Goal: Task Accomplishment & Management: Complete application form

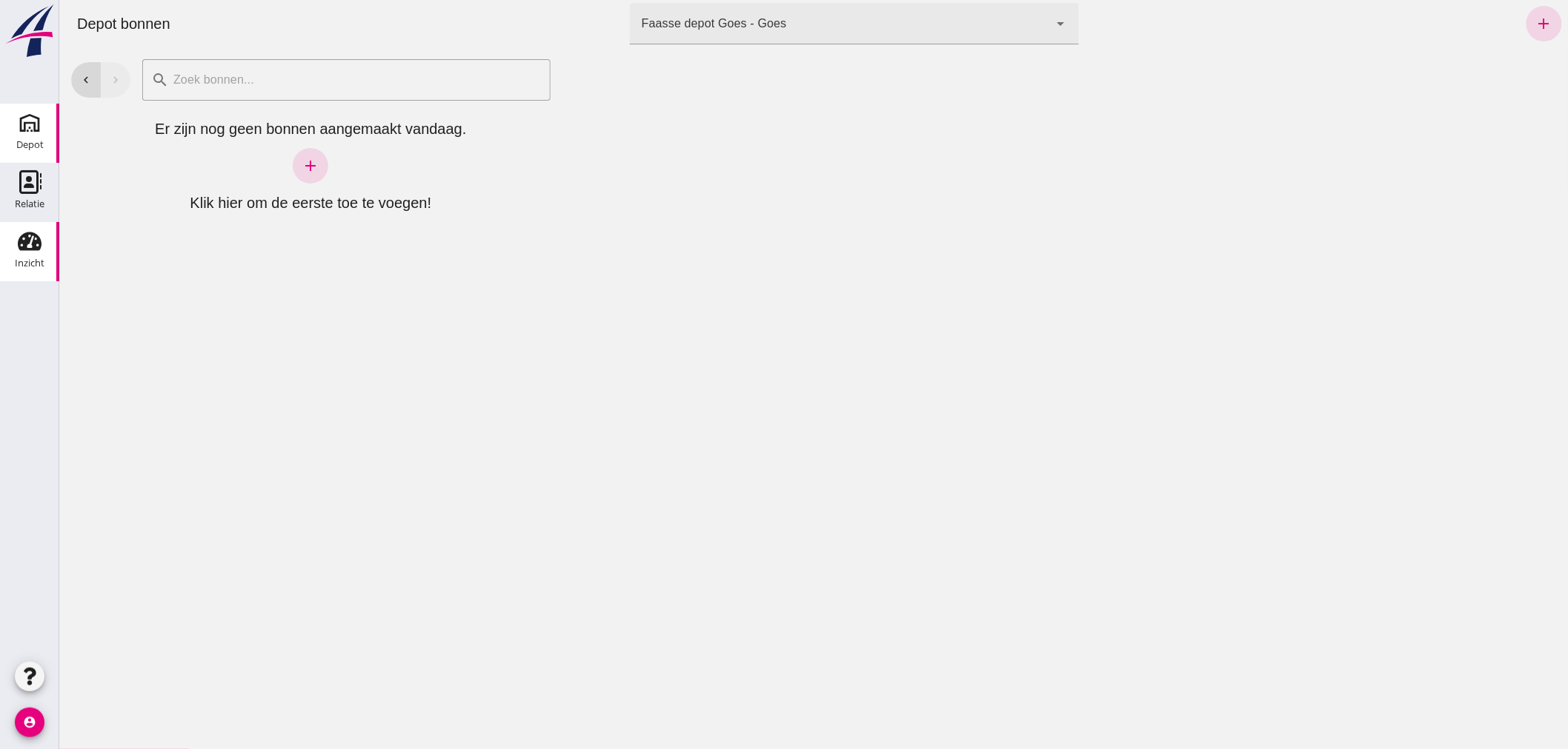
click at [20, 237] on use at bounding box center [30, 241] width 24 height 19
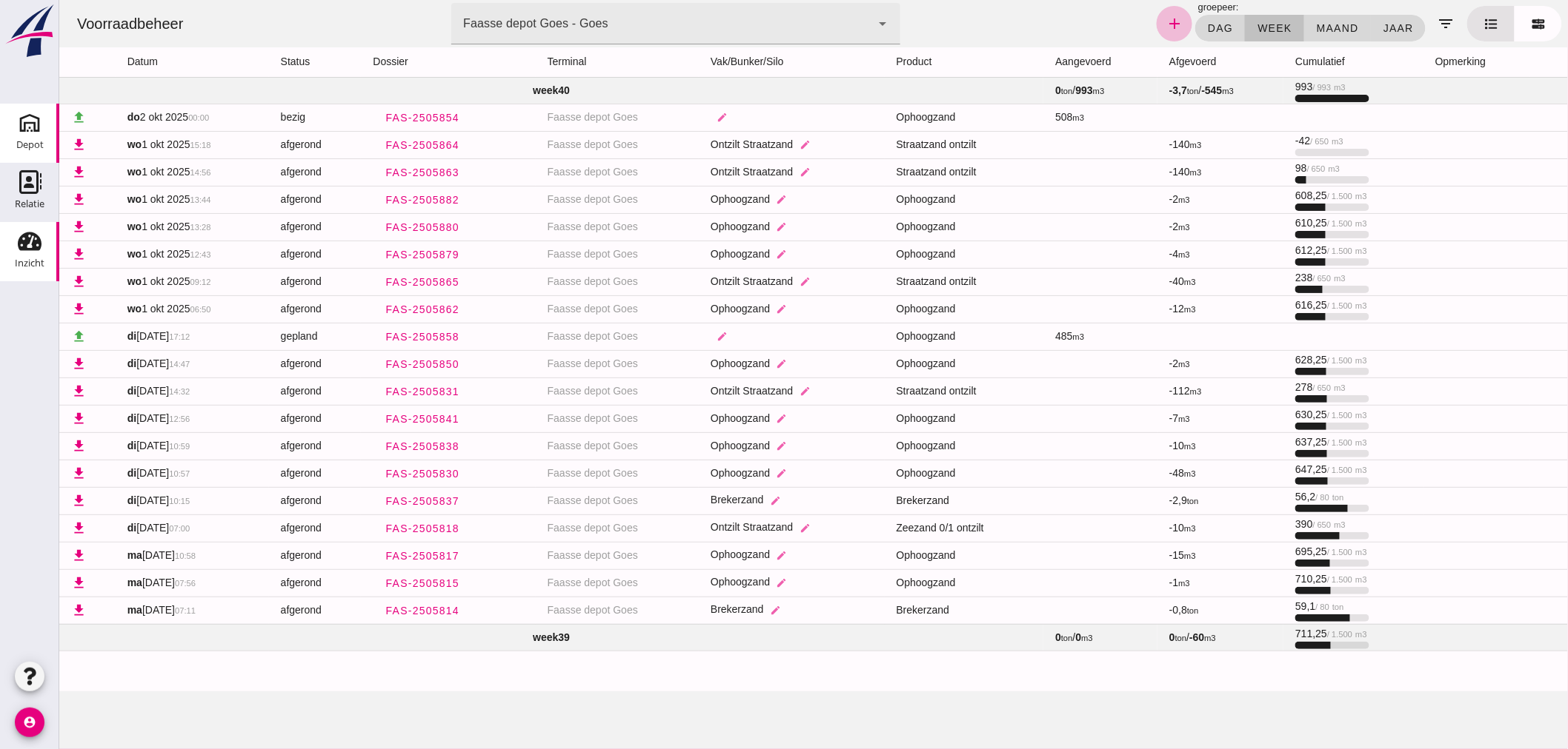
click at [28, 124] on icon "Depot" at bounding box center [30, 123] width 24 height 24
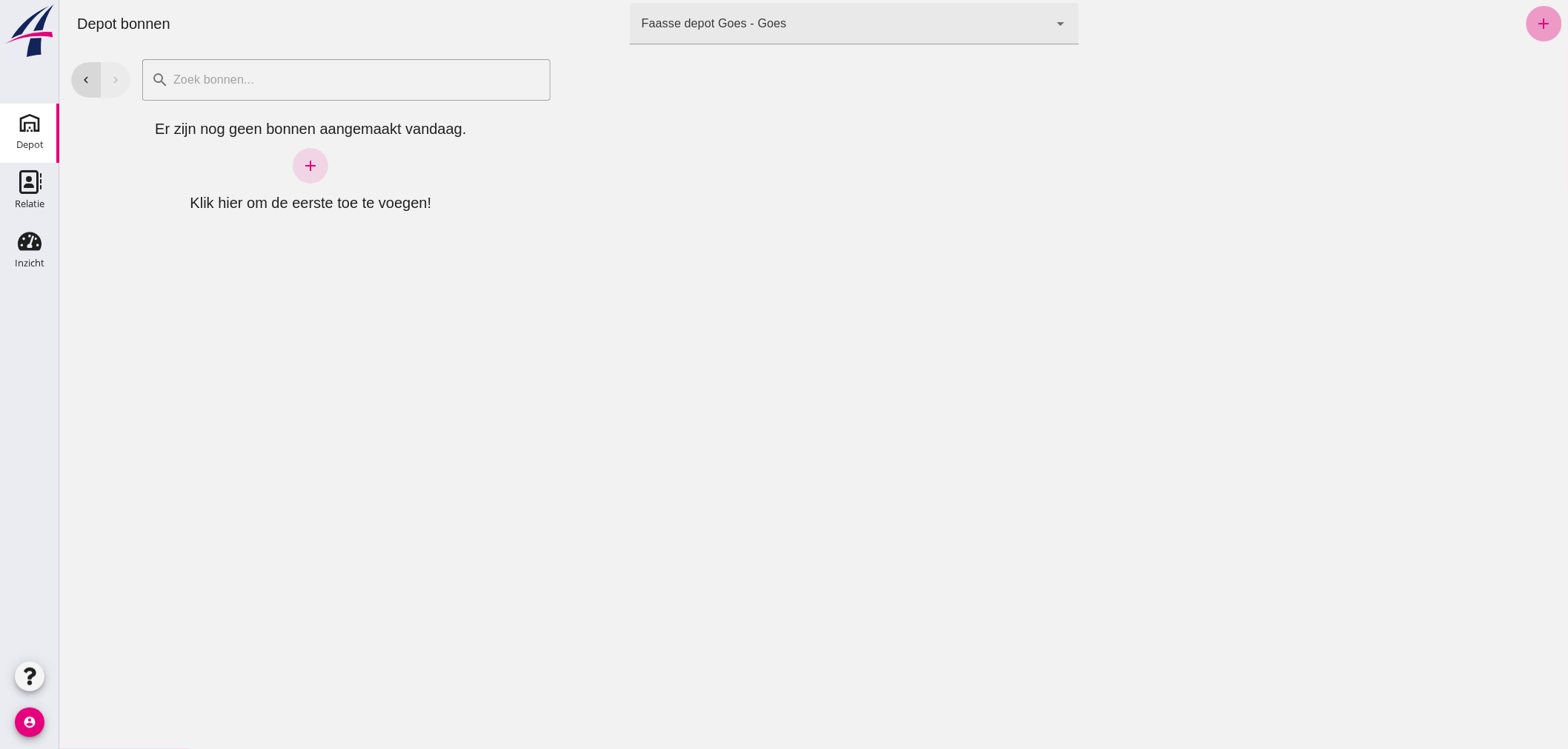
click at [1534, 21] on icon "add" at bounding box center [1543, 24] width 18 height 18
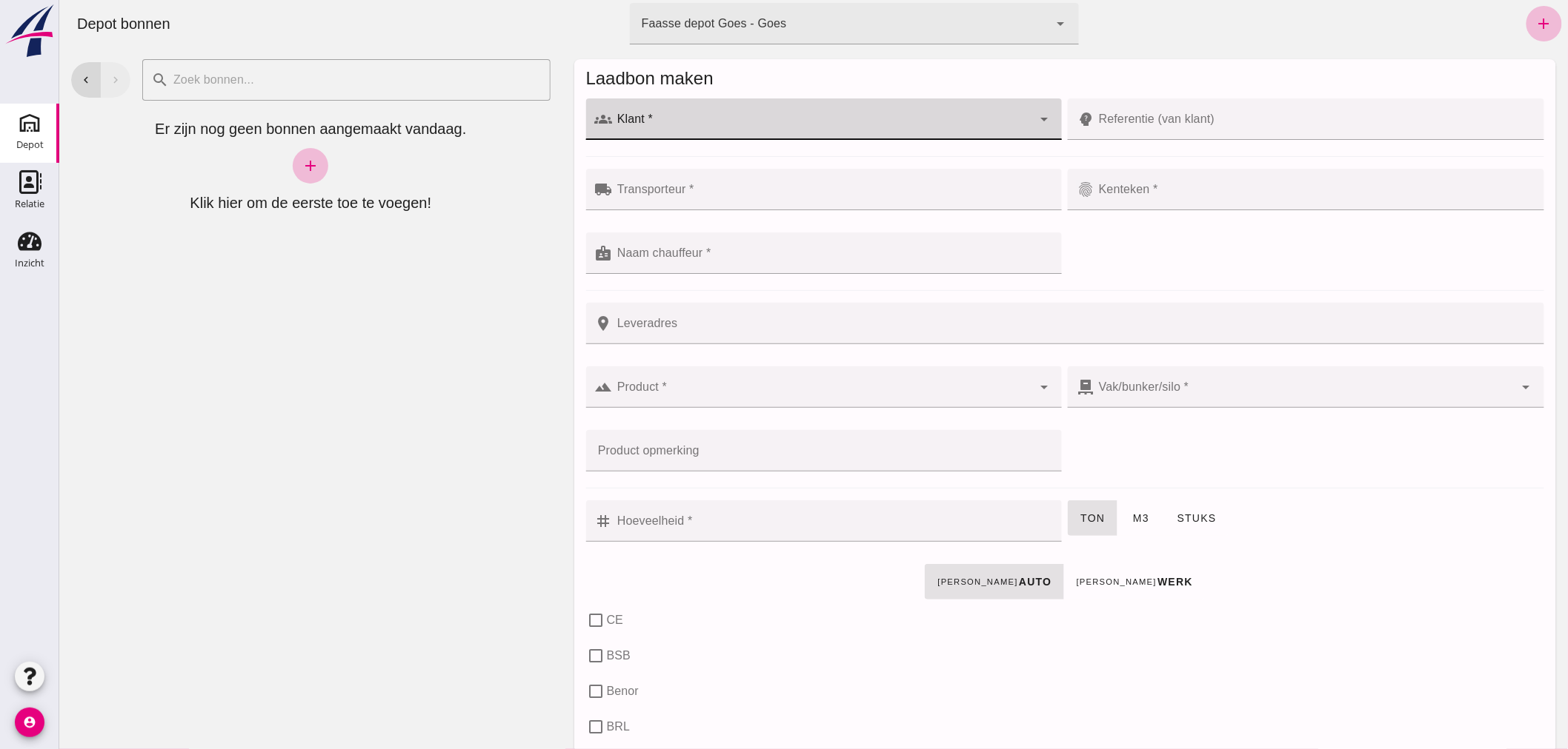
click at [780, 121] on input "Klant *" at bounding box center [822, 126] width 420 height 18
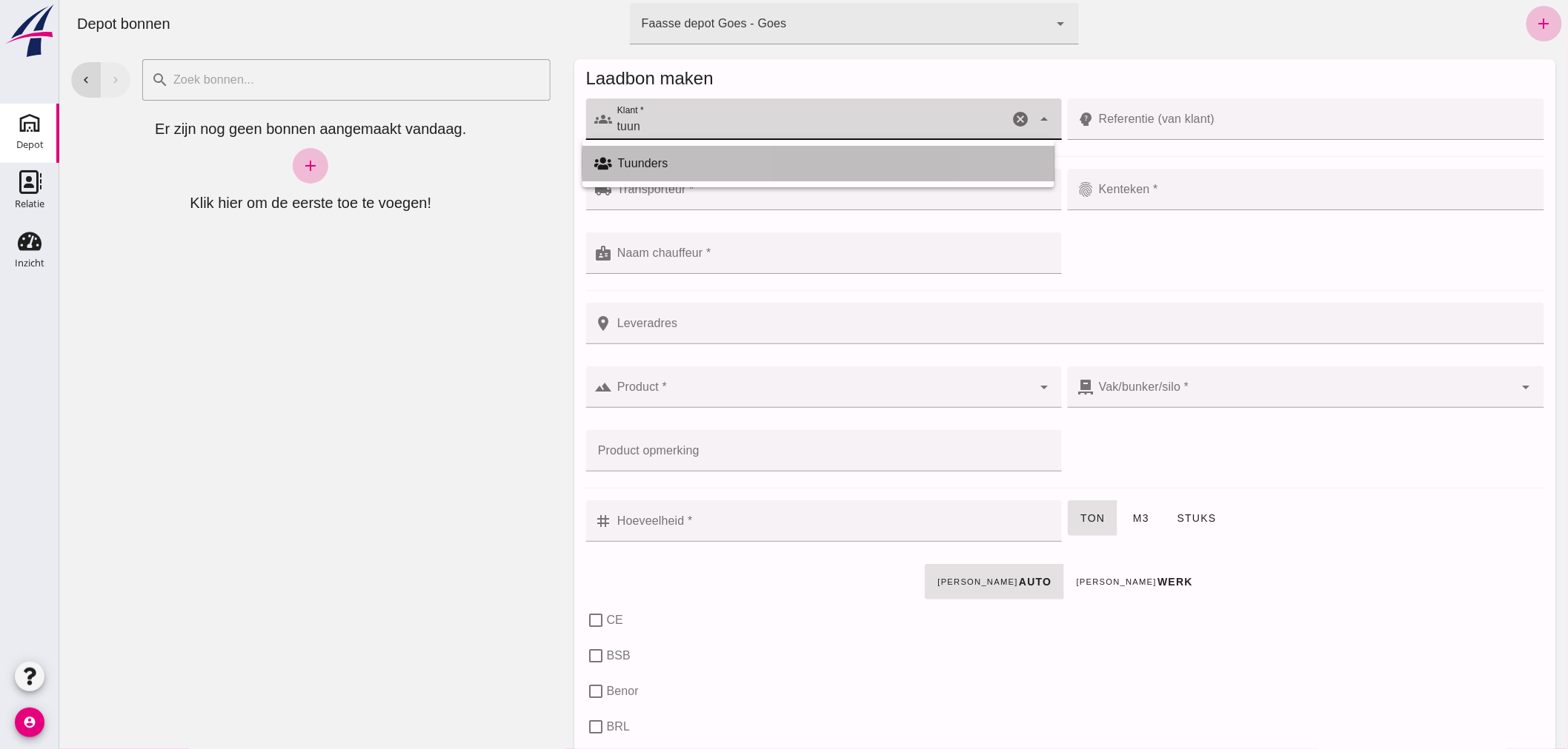
click at [707, 160] on div "Tuunders" at bounding box center [829, 164] width 424 height 18
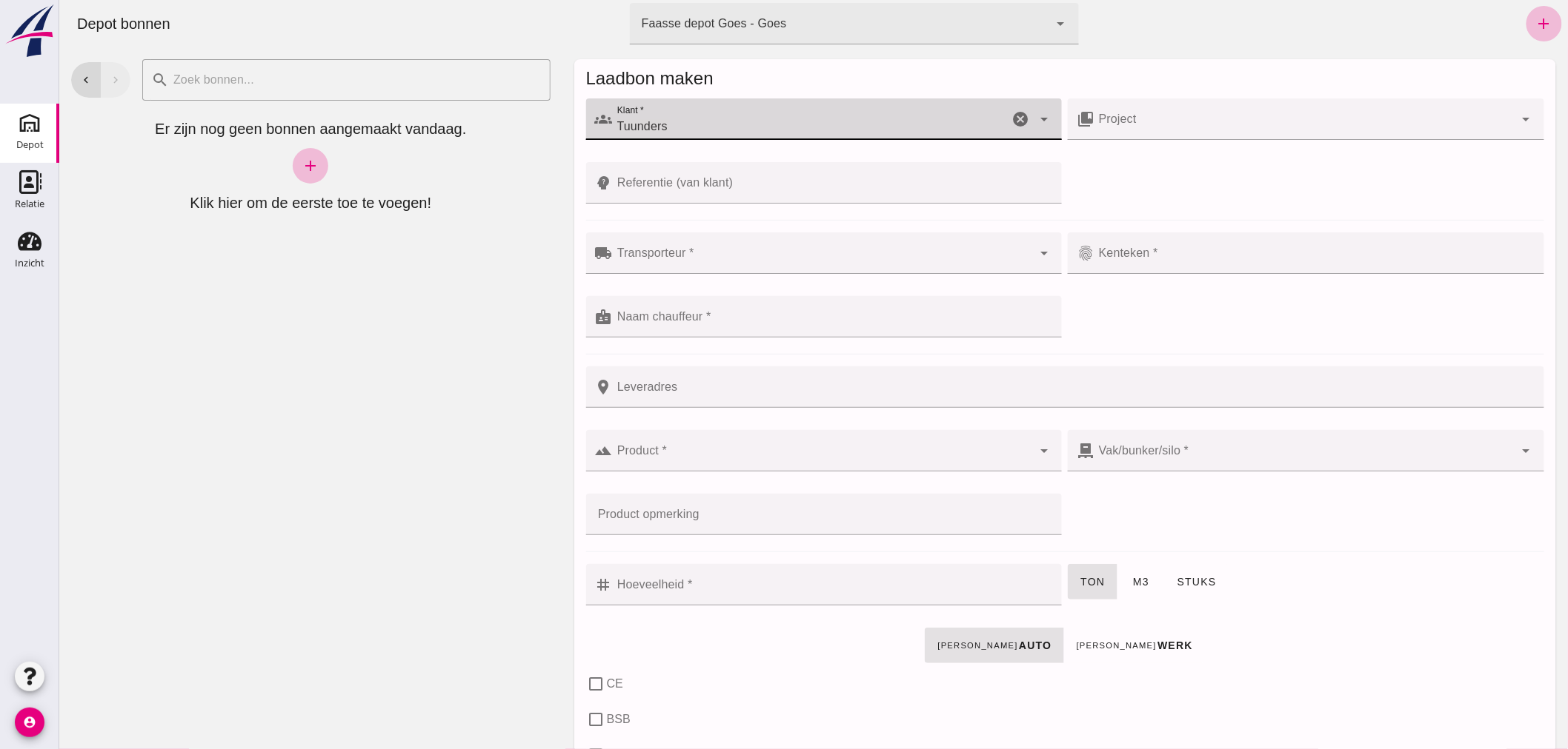
type input "Tuunders"
click at [735, 254] on input "Transporteur *" at bounding box center [822, 260] width 420 height 18
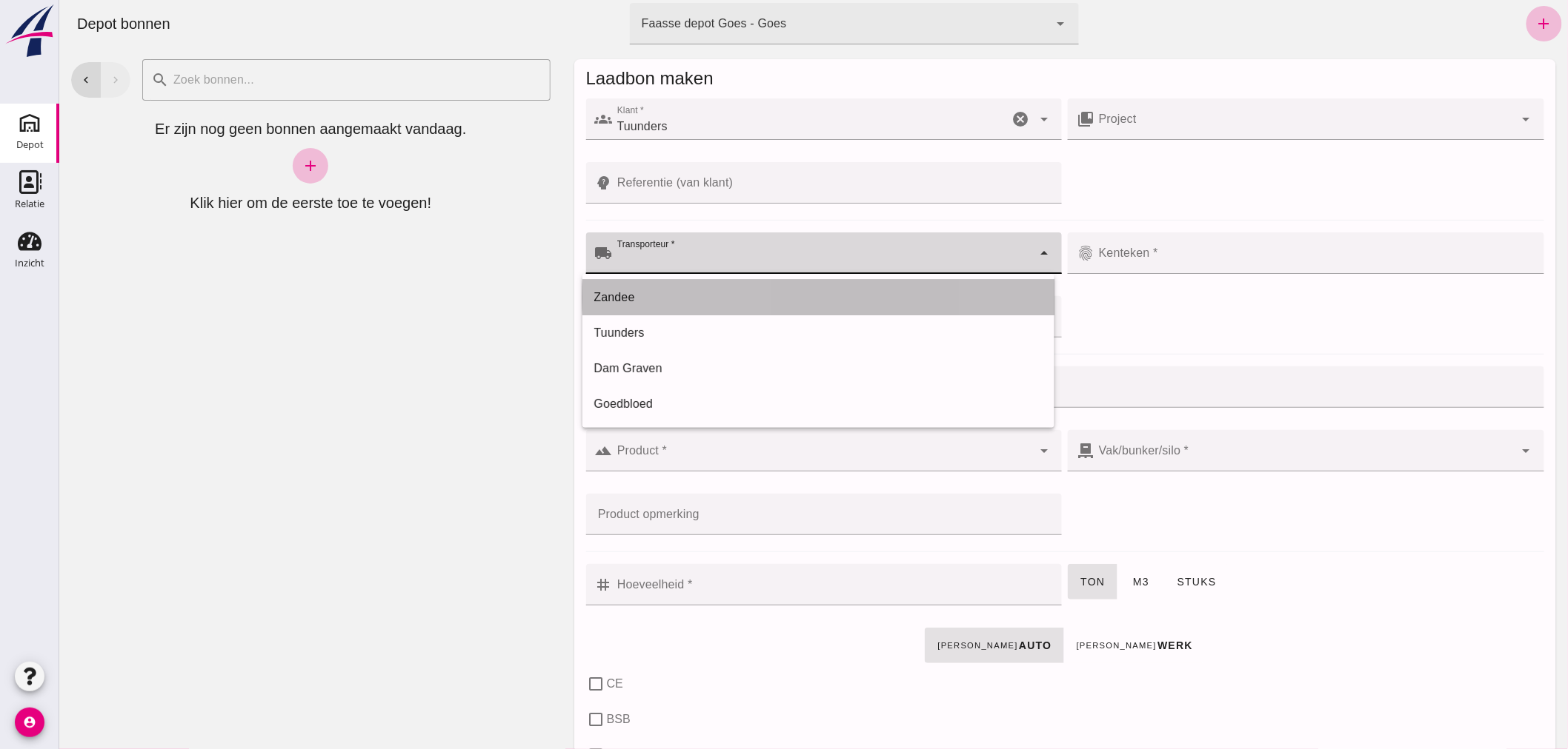
click at [692, 306] on div "Zandee" at bounding box center [818, 298] width 472 height 35
type input "Zandee"
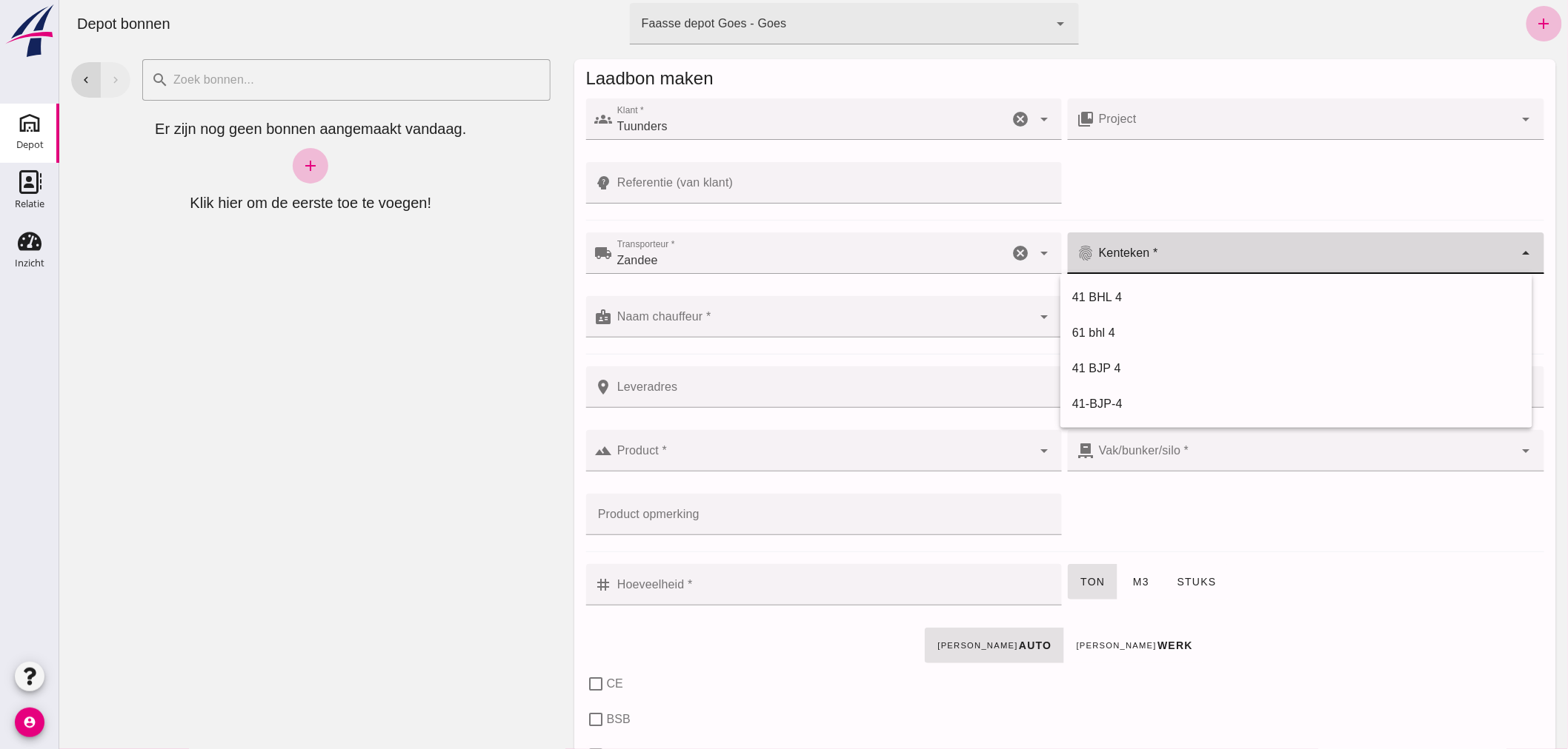
click at [1185, 260] on input "Kenteken *" at bounding box center [1304, 260] width 420 height 18
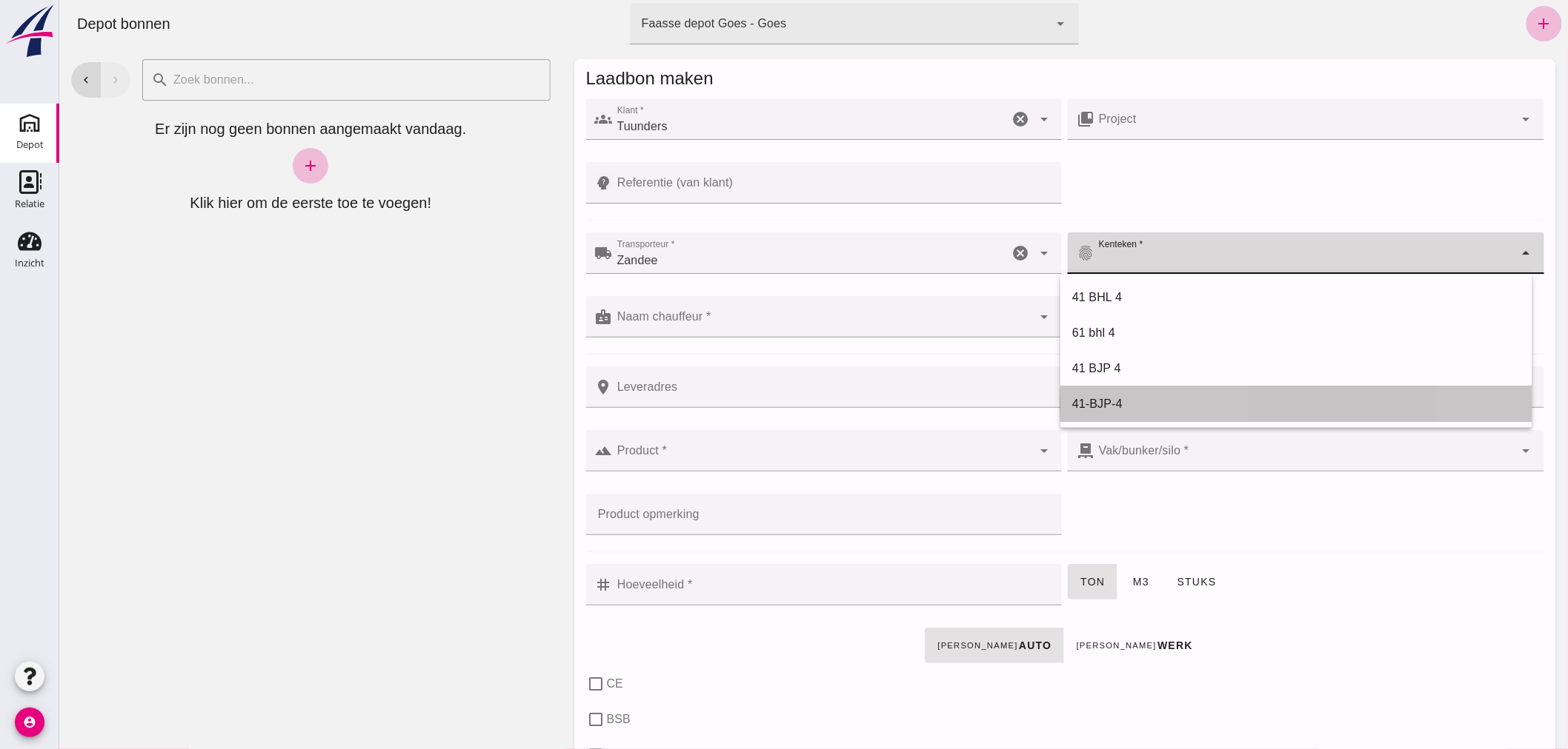
drag, startPoint x: 1138, startPoint y: 406, endPoint x: 1089, endPoint y: 393, distance: 50.7
click at [1133, 405] on div "41-BJP-4" at bounding box center [1295, 404] width 449 height 18
type input "41-BJP-4"
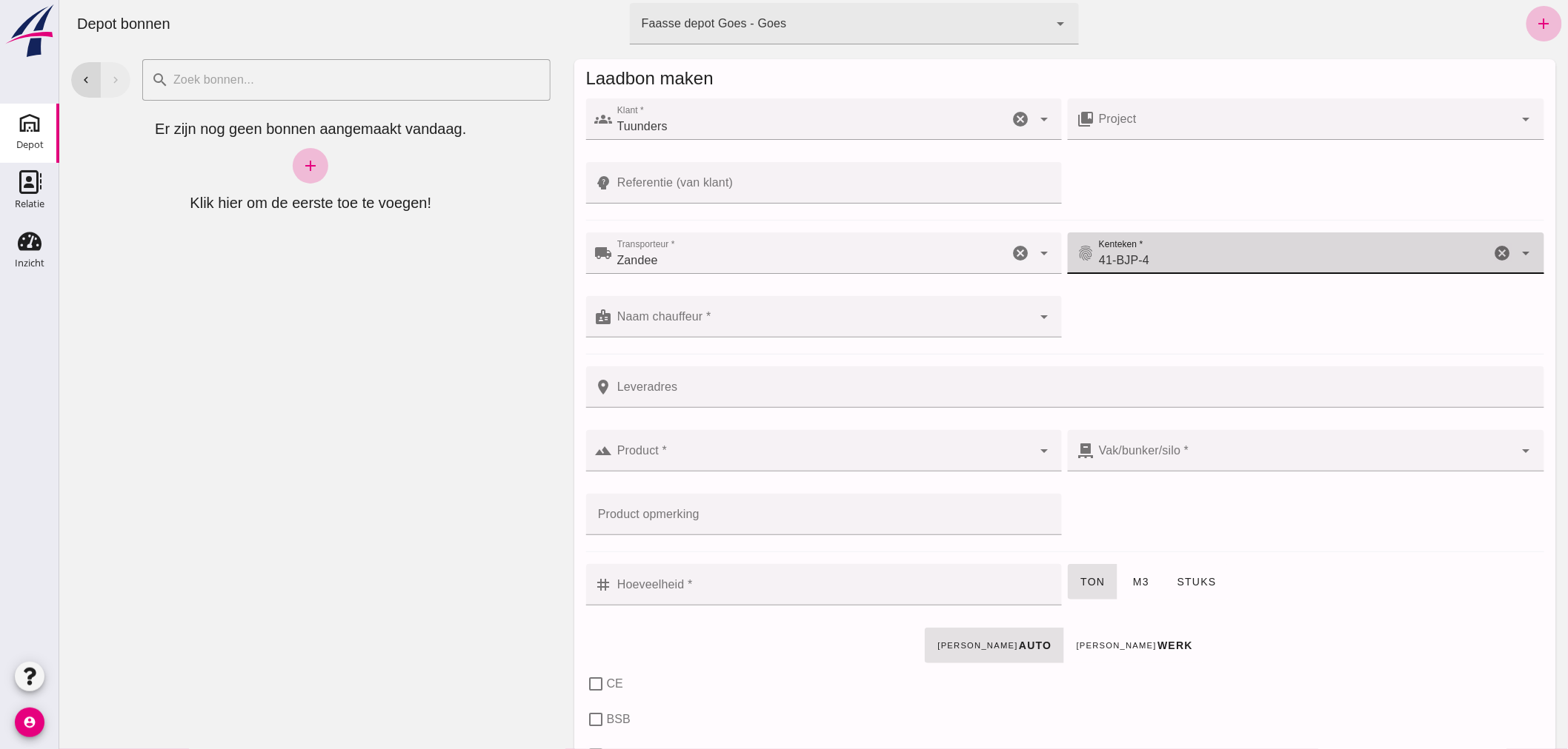
click at [725, 322] on input "Naam chauffeur *" at bounding box center [822, 324] width 420 height 18
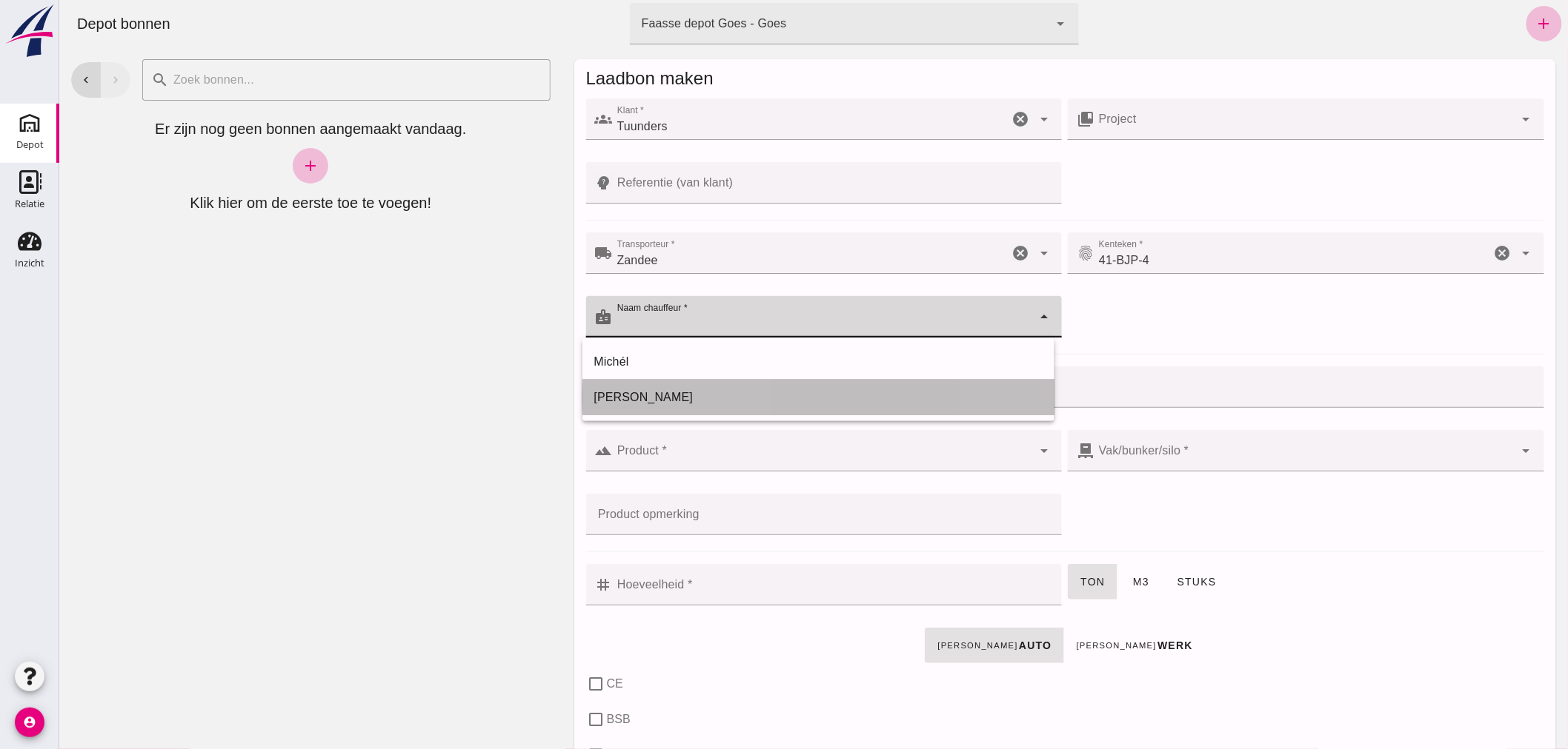
click at [664, 393] on div "[PERSON_NAME]" at bounding box center [818, 397] width 449 height 18
type input "[PERSON_NAME]"
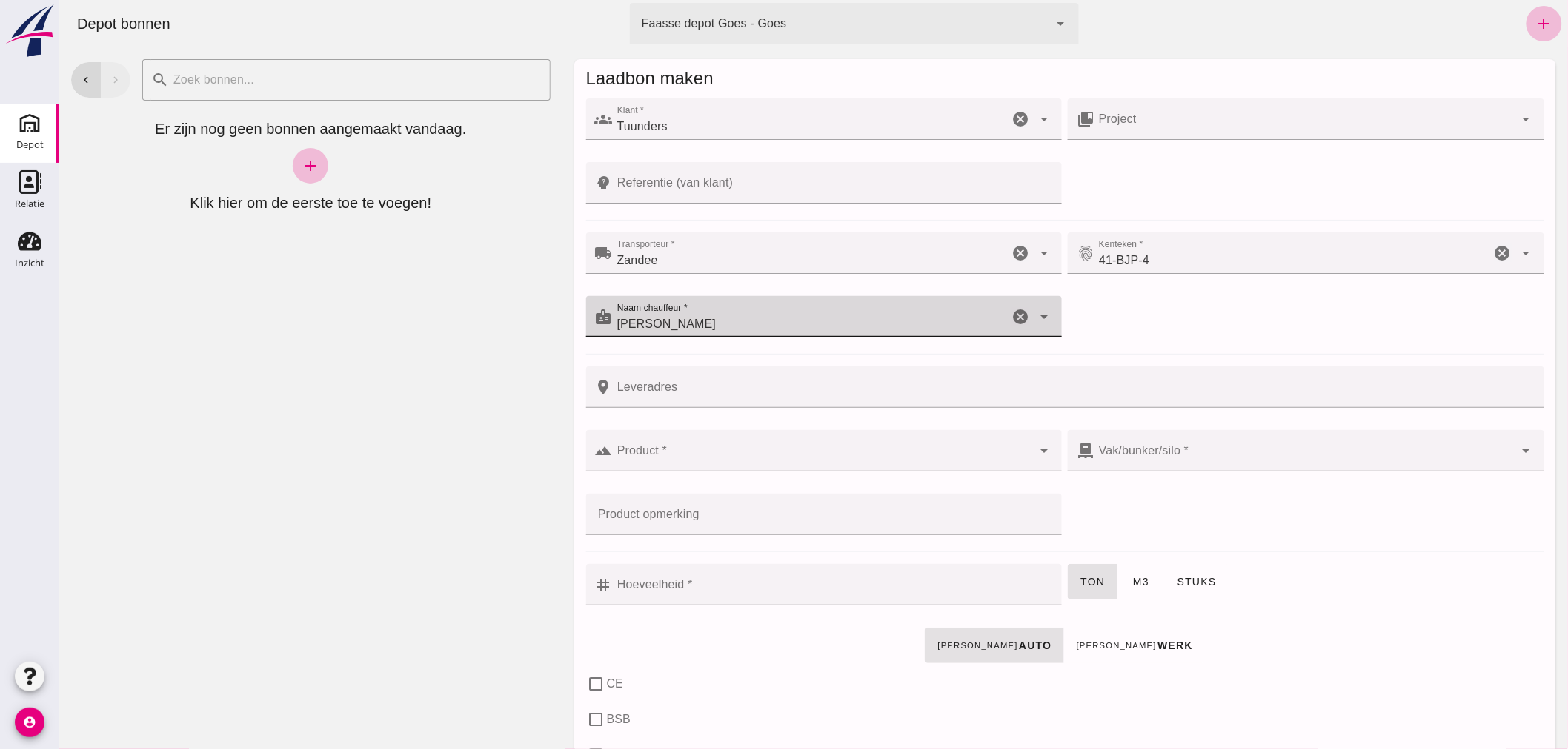
click at [719, 460] on input "Product *" at bounding box center [822, 458] width 420 height 18
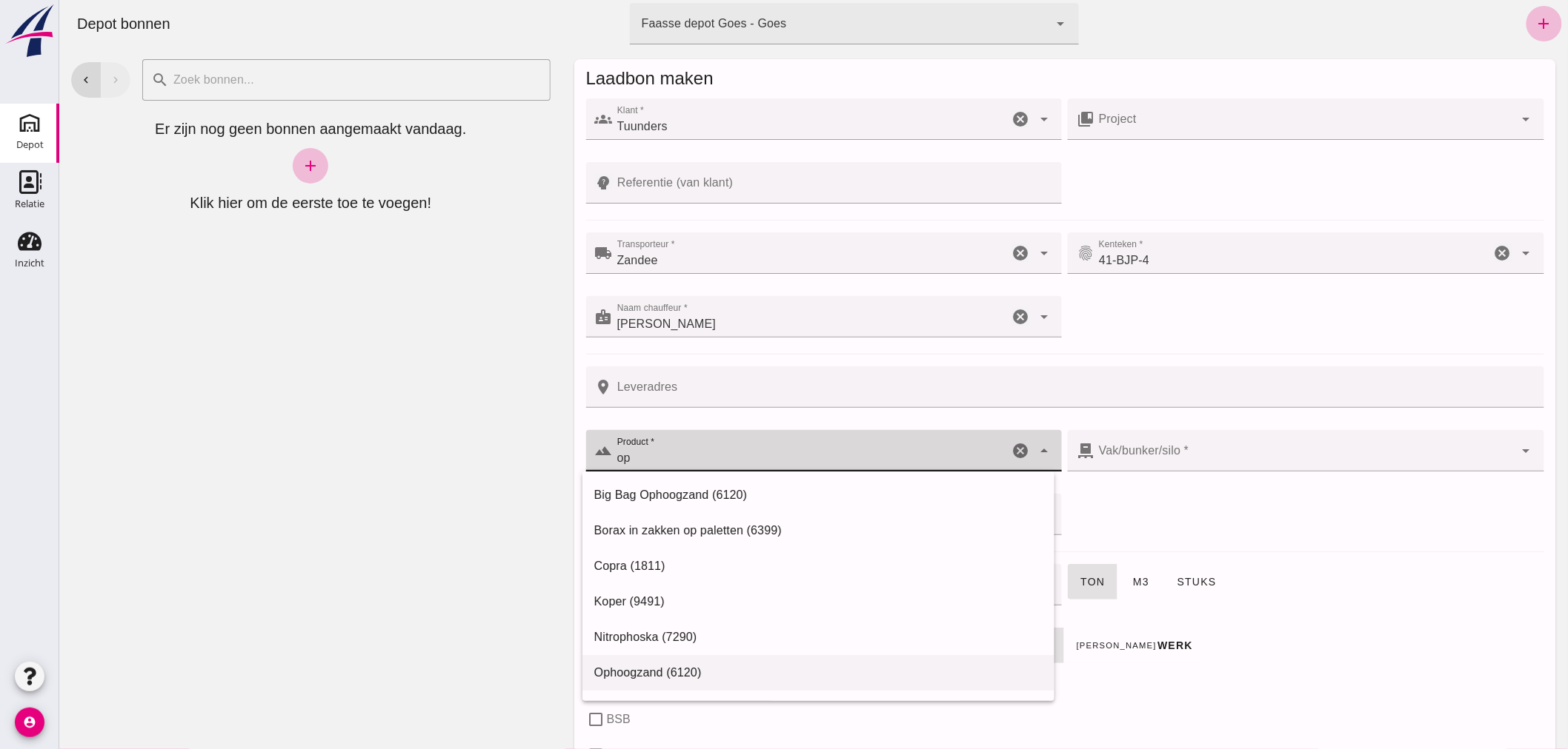
click at [659, 669] on div "Ophoogzand (6120)" at bounding box center [818, 673] width 449 height 18
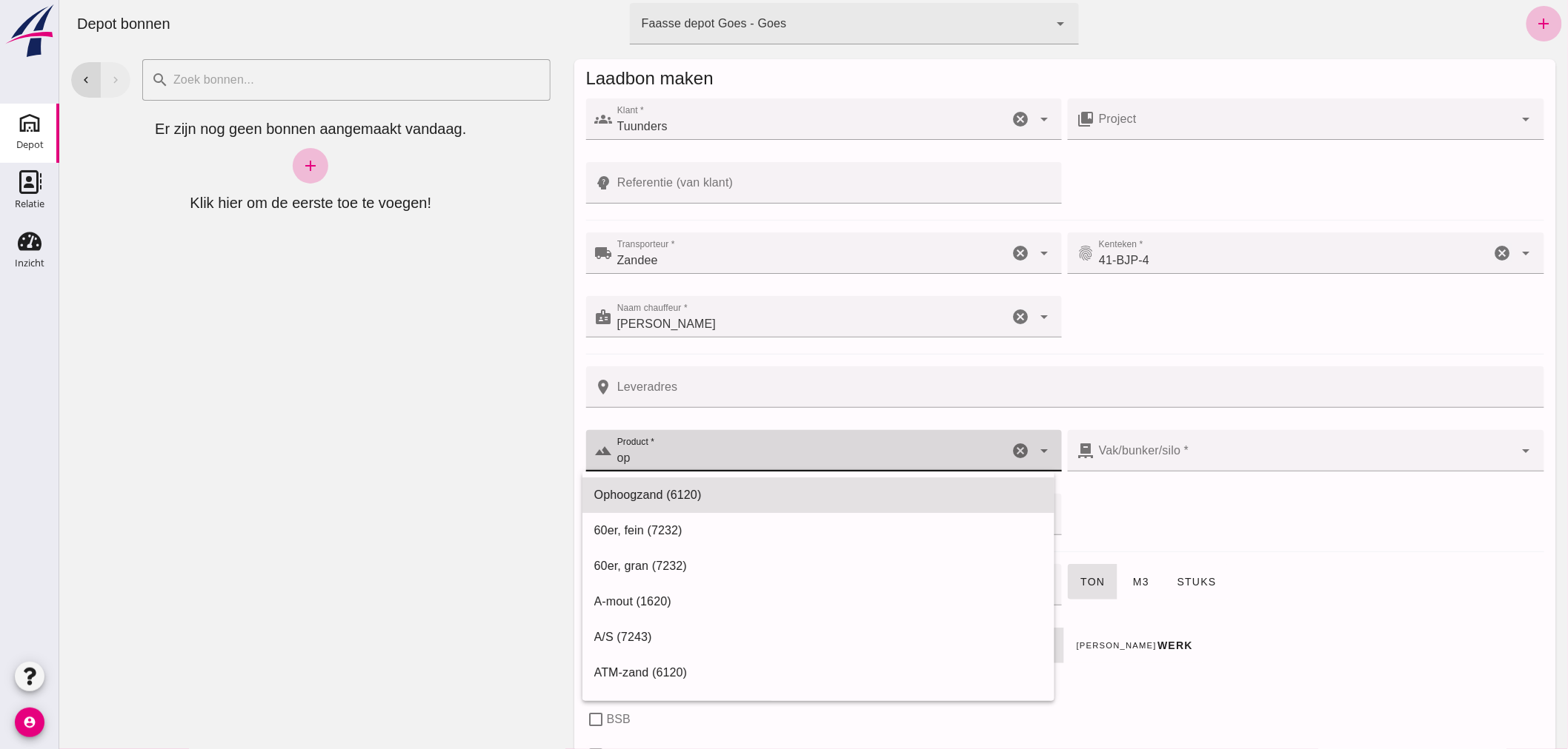
type input "Ophoogzand (6120)"
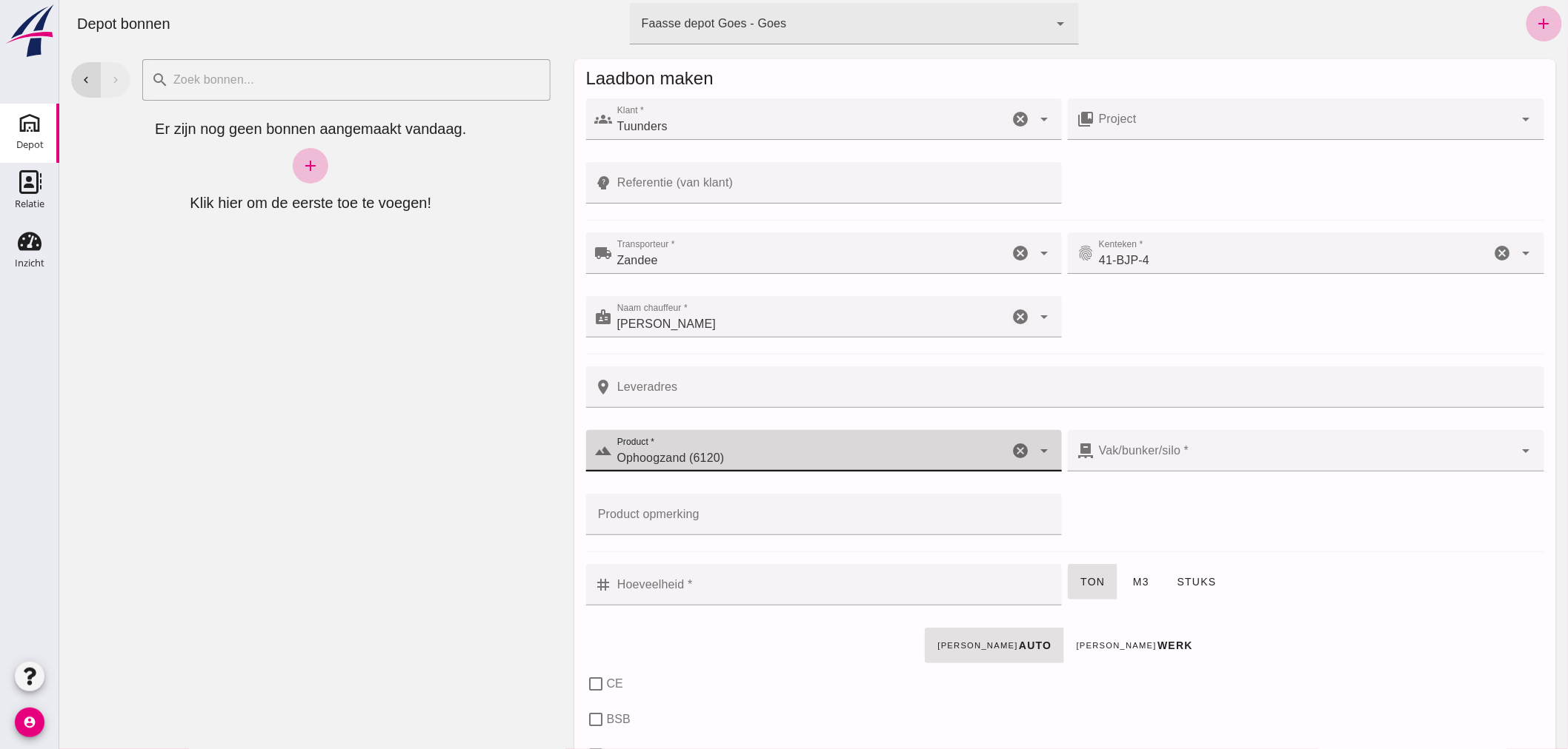
checkbox input "true"
type input "40"
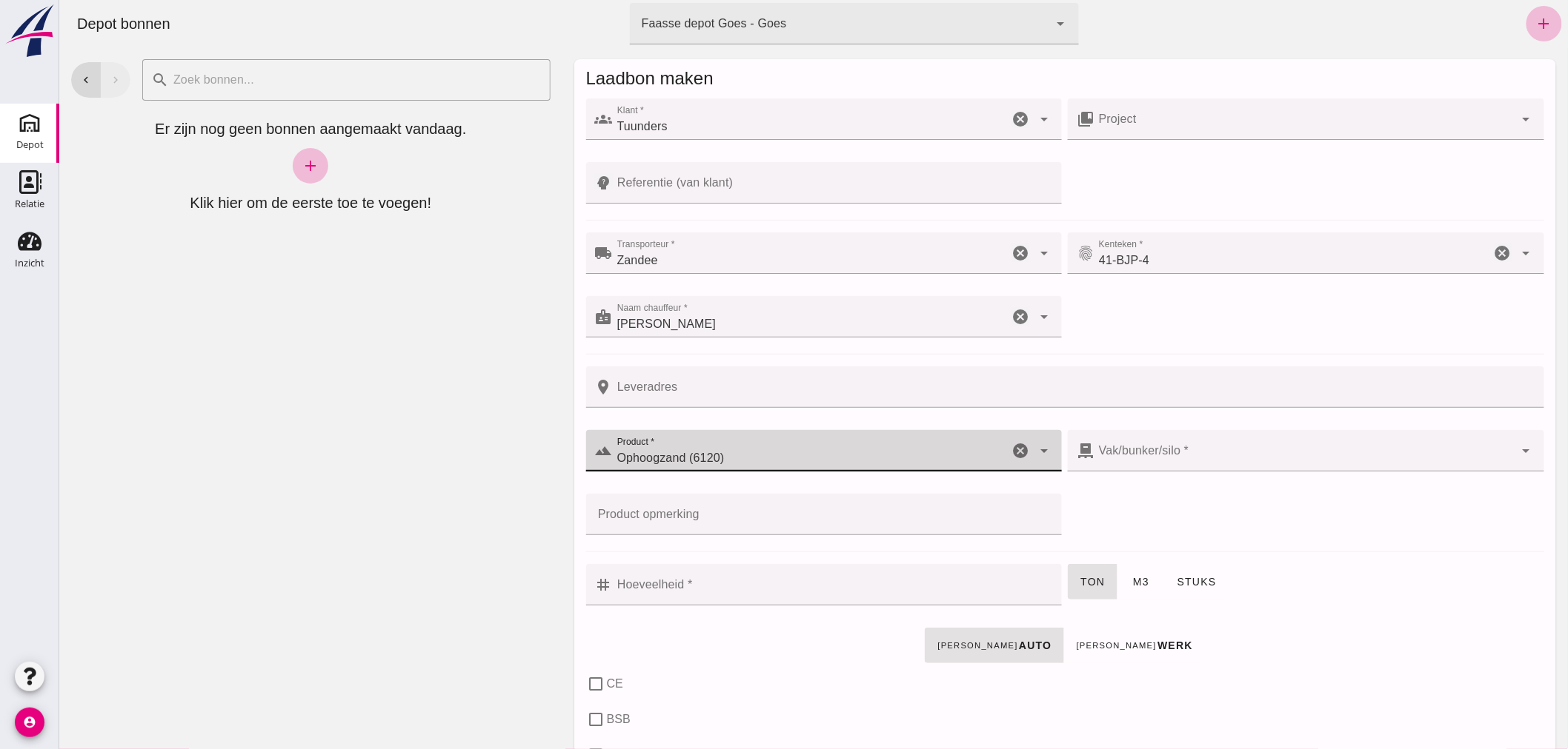
checkbox input "true"
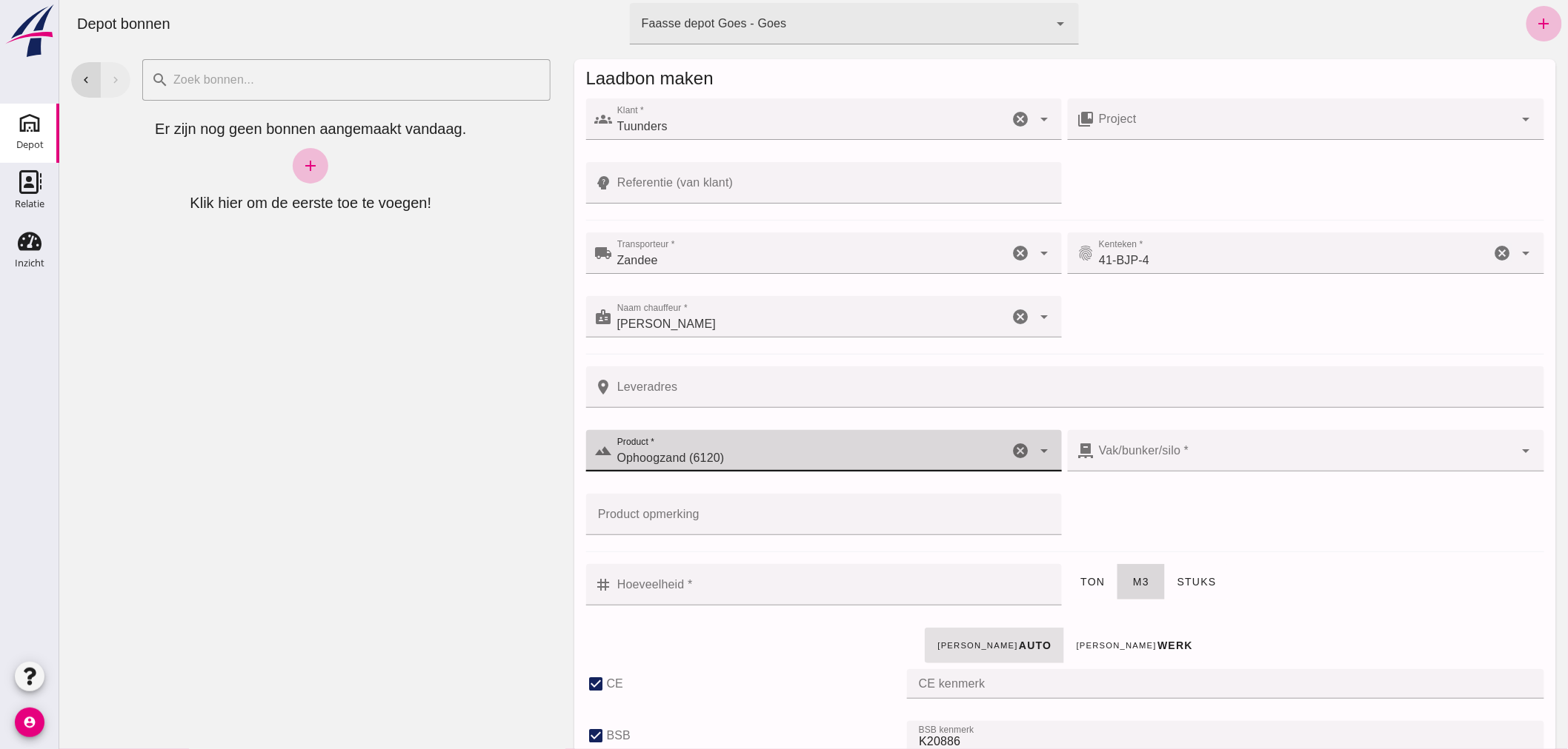
type input "38"
type input "Ophoogzand (6120)"
click at [826, 585] on input "Hoeveelheid *" at bounding box center [832, 584] width 441 height 41
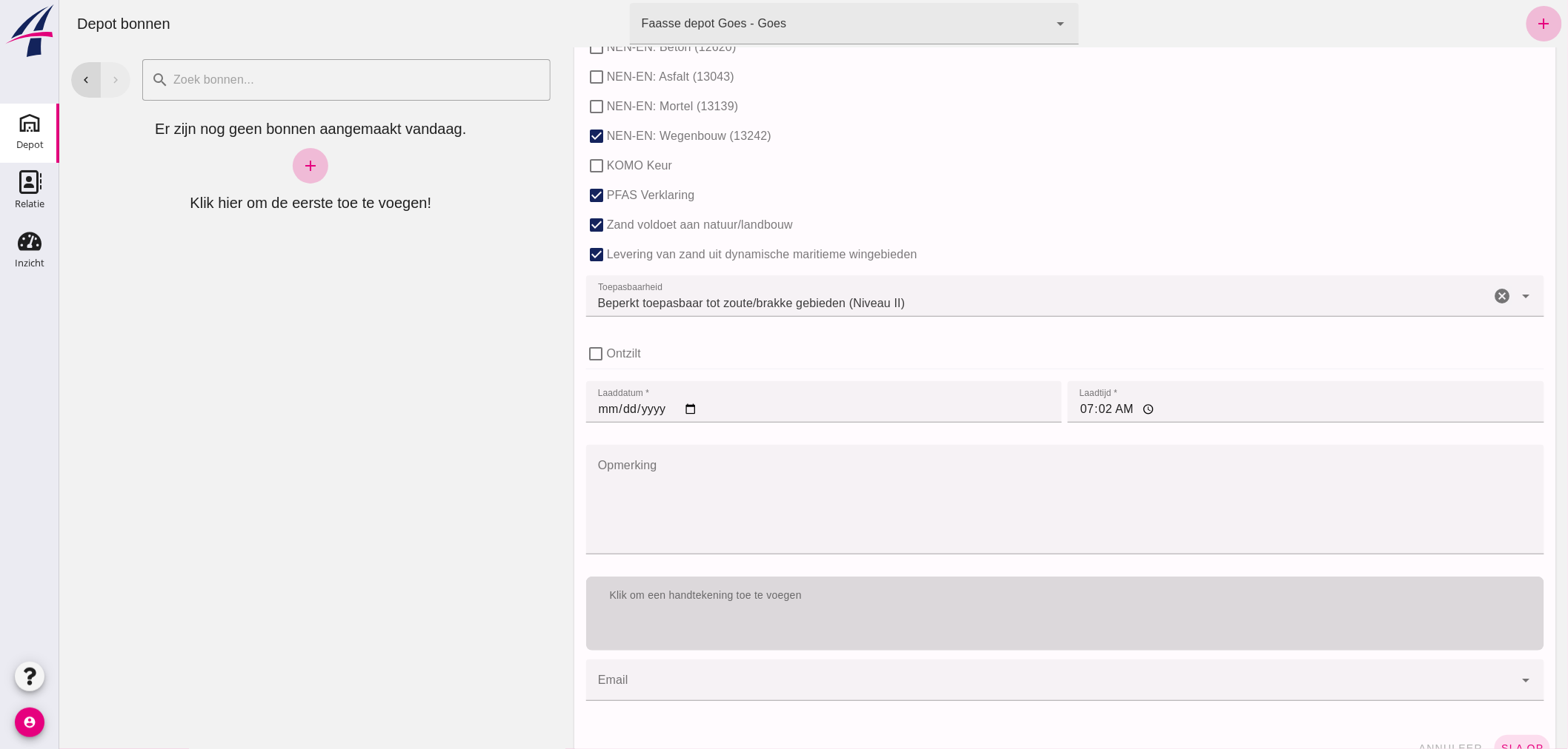
scroll to position [910, 0]
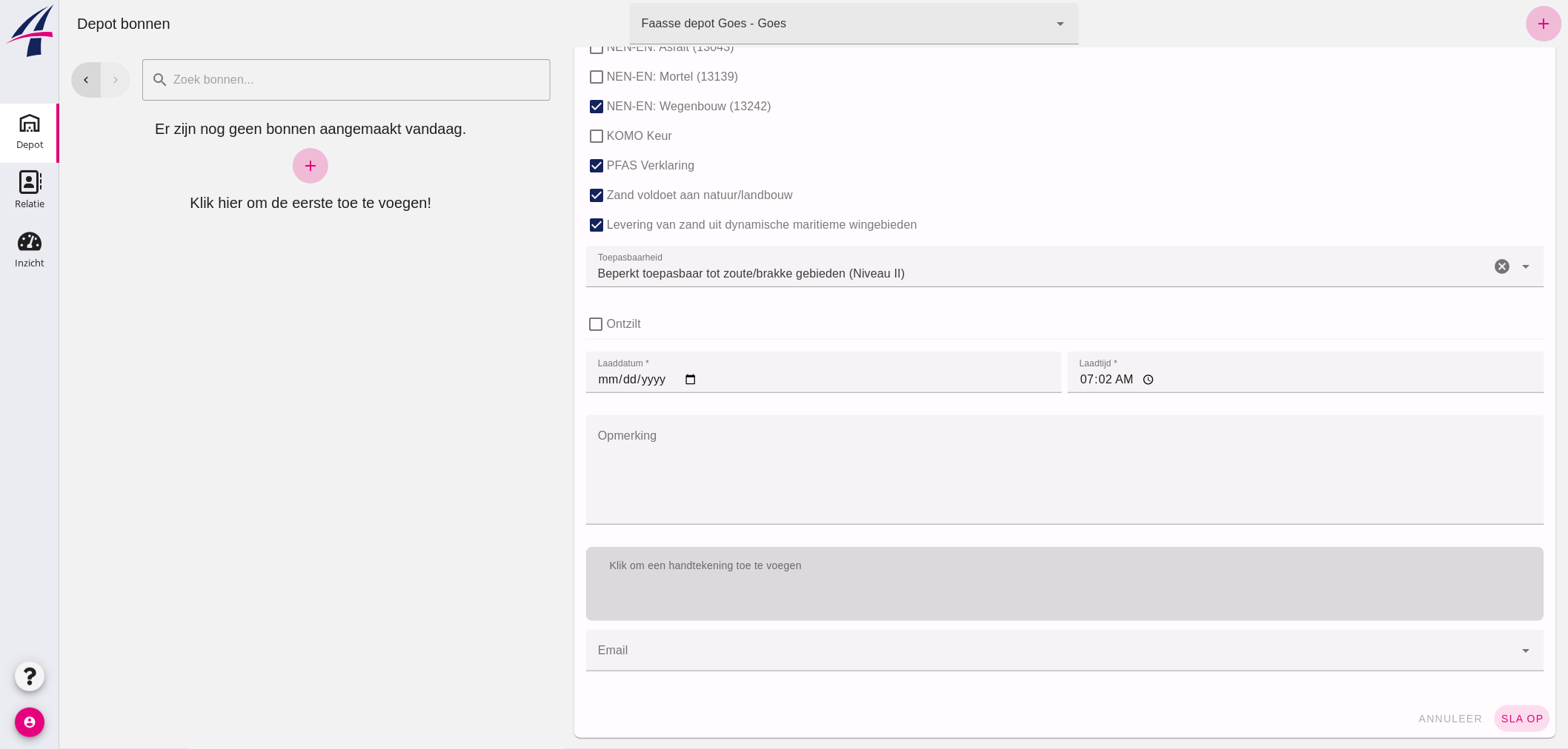
type input "6"
click at [844, 567] on div "Klik om een handtekening toe te voegen" at bounding box center [1064, 566] width 934 height 15
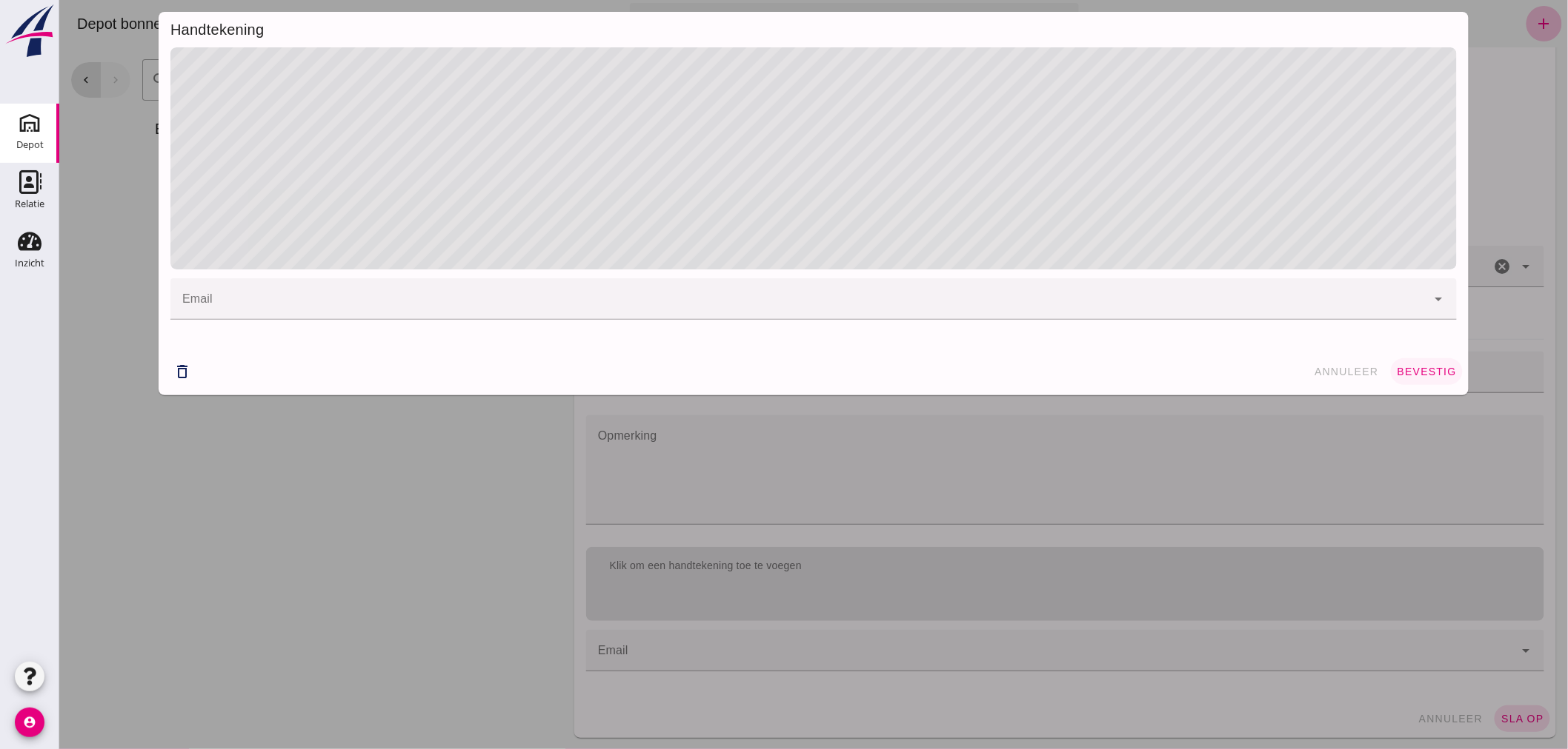
drag, startPoint x: 1422, startPoint y: 356, endPoint x: 1422, endPoint y: 364, distance: 8.0
click at [1422, 362] on div "delete_outline annuleer bevestig" at bounding box center [813, 372] width 1310 height 47
click at [1420, 364] on button "bevestig" at bounding box center [1425, 372] width 72 height 27
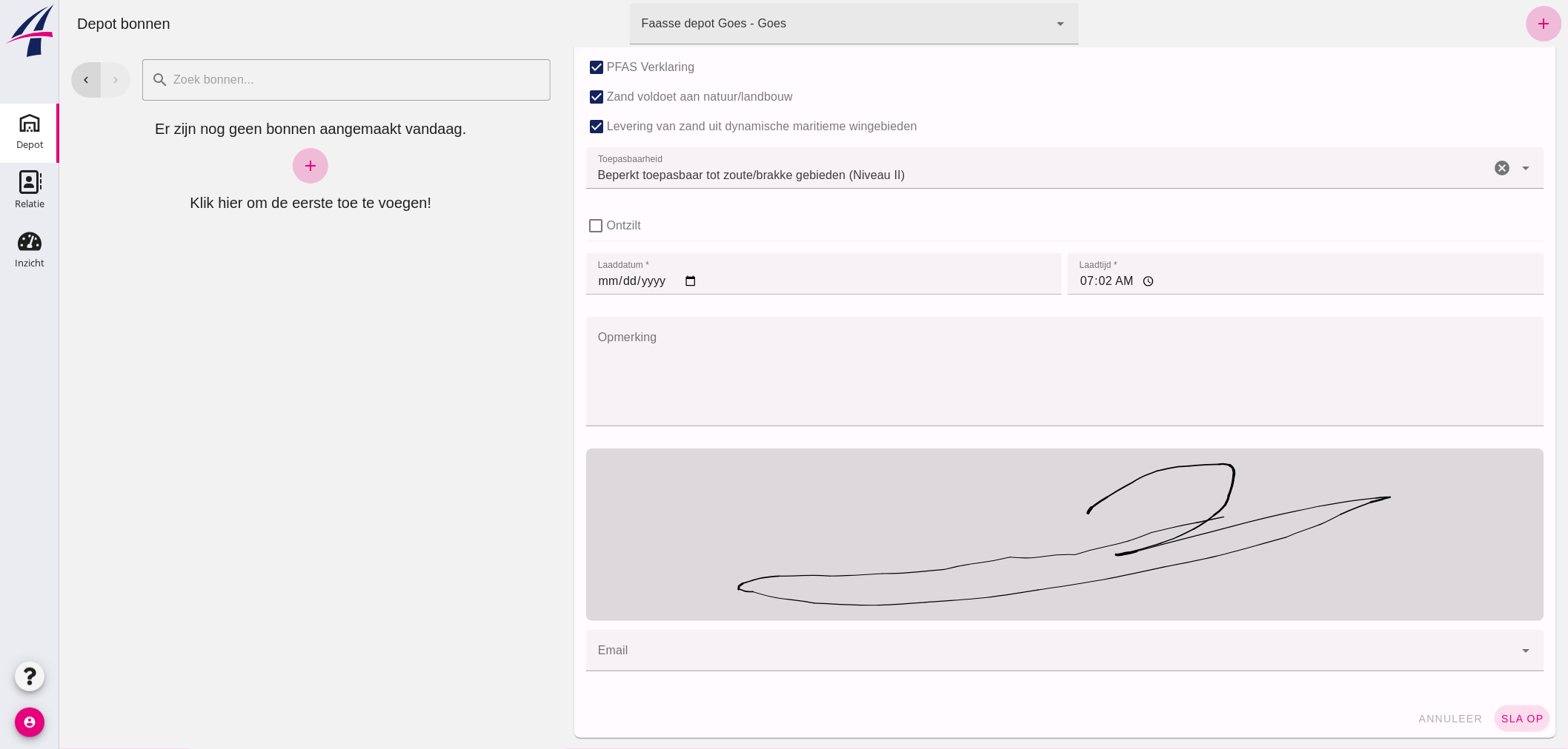
scroll to position [1008, 0]
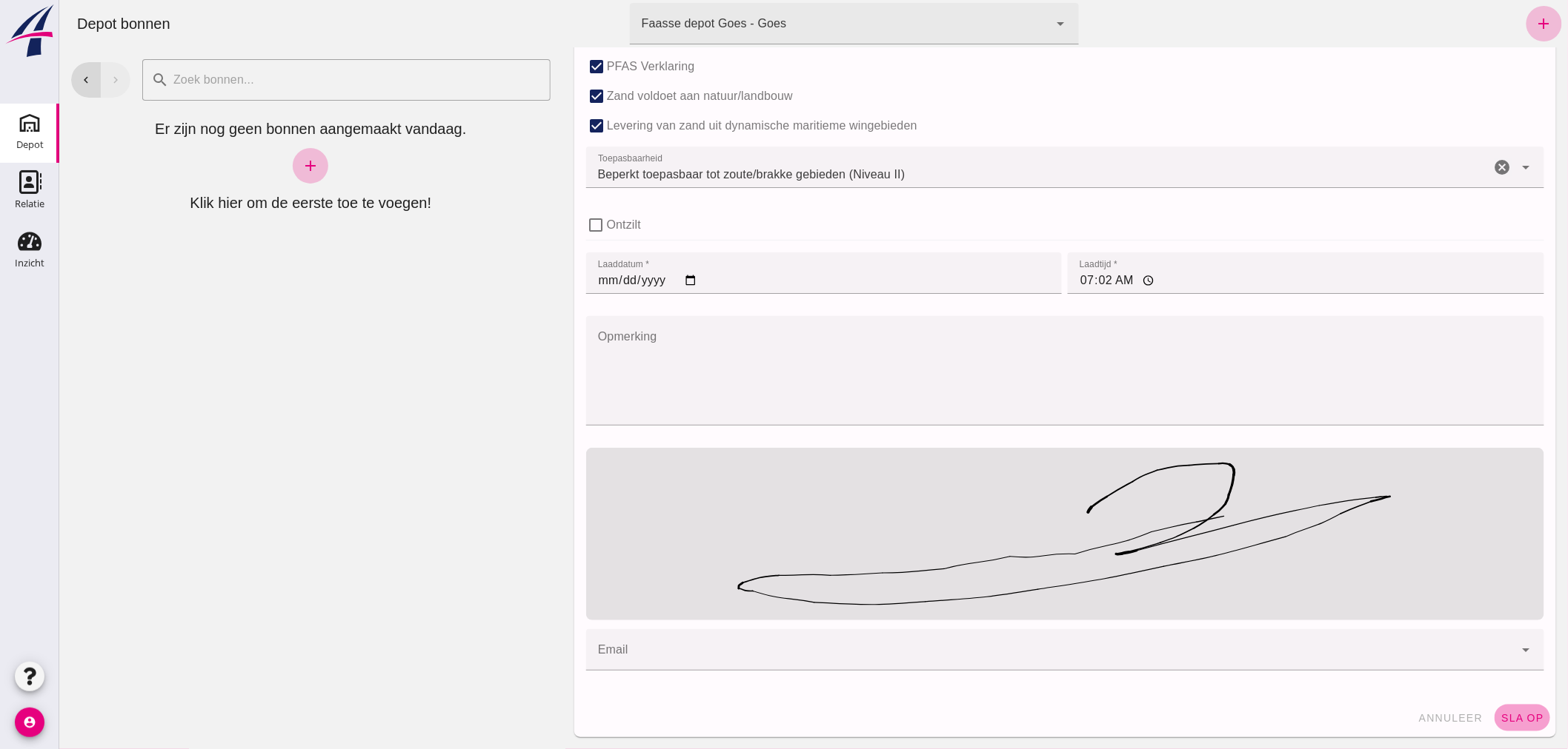
click at [1512, 716] on span "sla op" at bounding box center [1522, 718] width 43 height 12
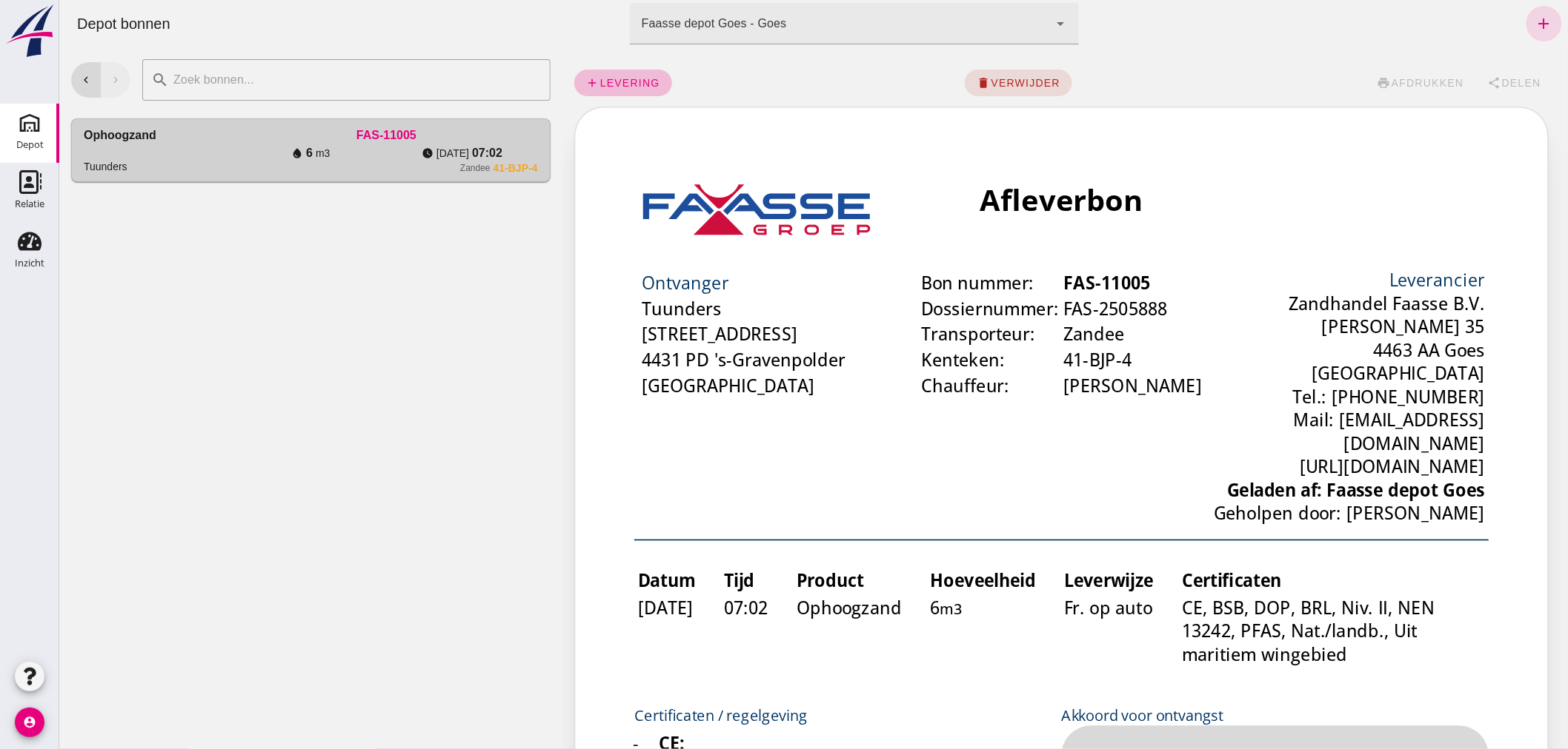
scroll to position [0, 0]
click at [1503, 79] on span "Delen" at bounding box center [1520, 83] width 40 height 12
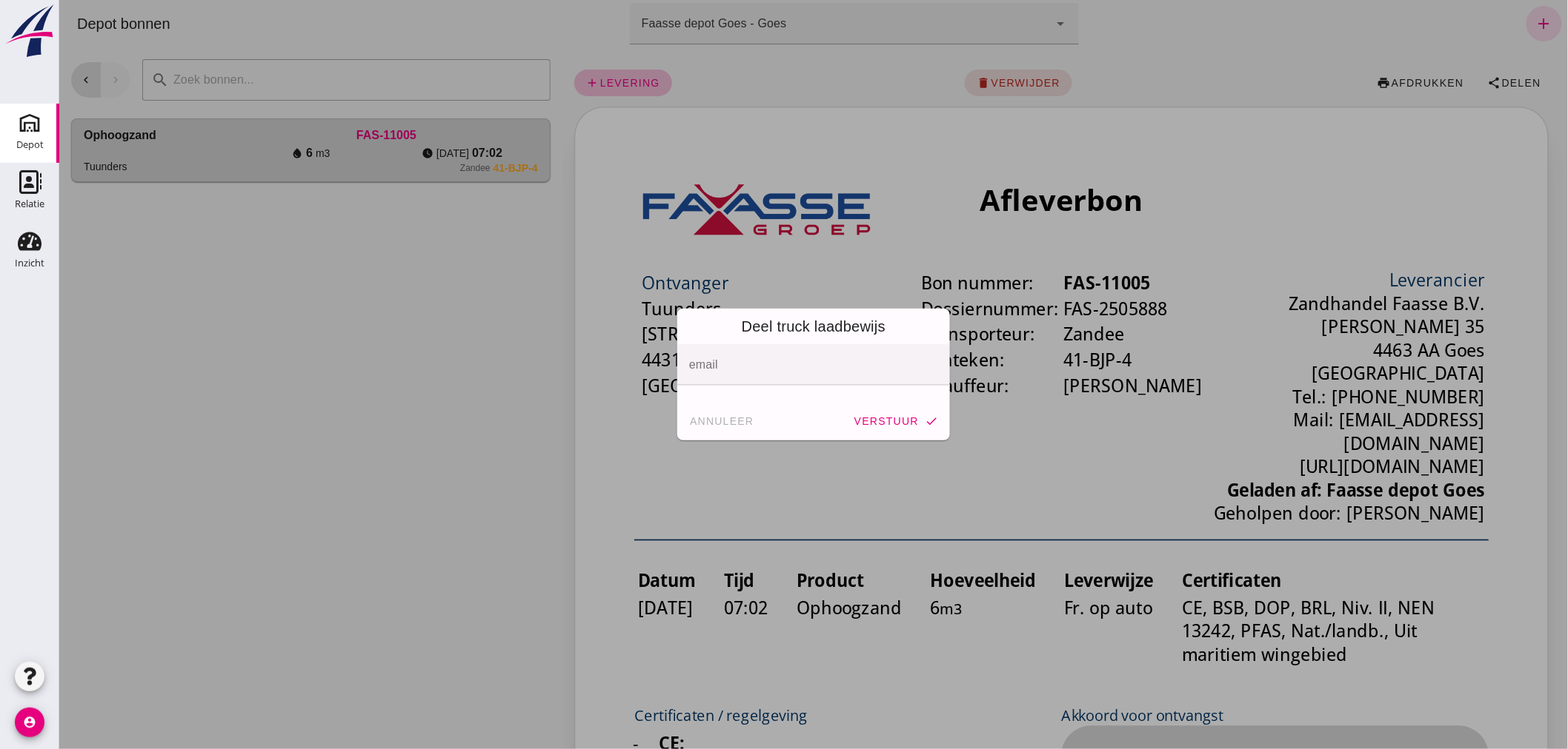
click at [855, 368] on input "email" at bounding box center [812, 373] width 248 height 18
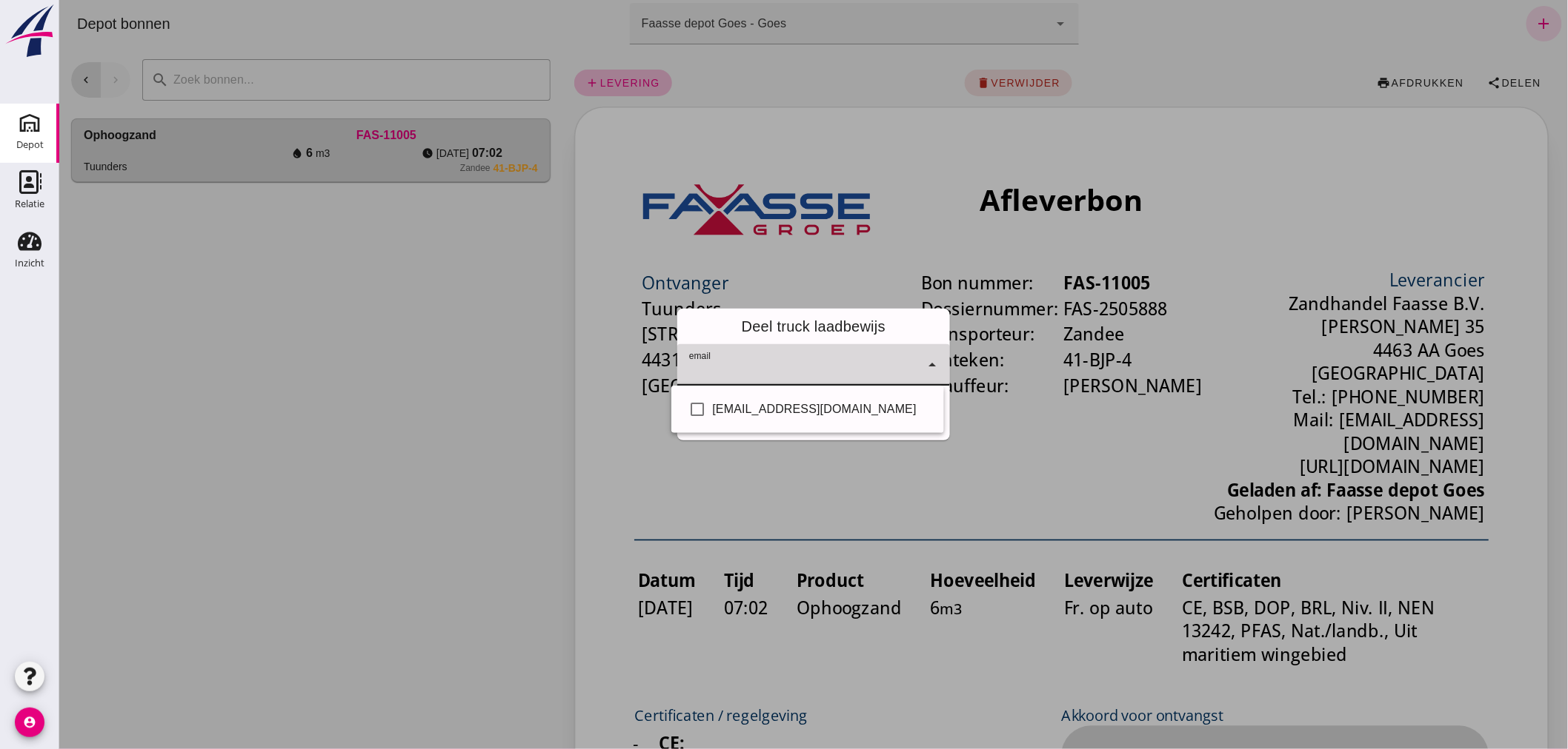
click at [854, 368] on input "email" at bounding box center [802, 373] width 227 height 18
click at [807, 408] on div "[EMAIL_ADDRESS][DOMAIN_NAME]" at bounding box center [821, 409] width 219 height 18
checkbox input "true"
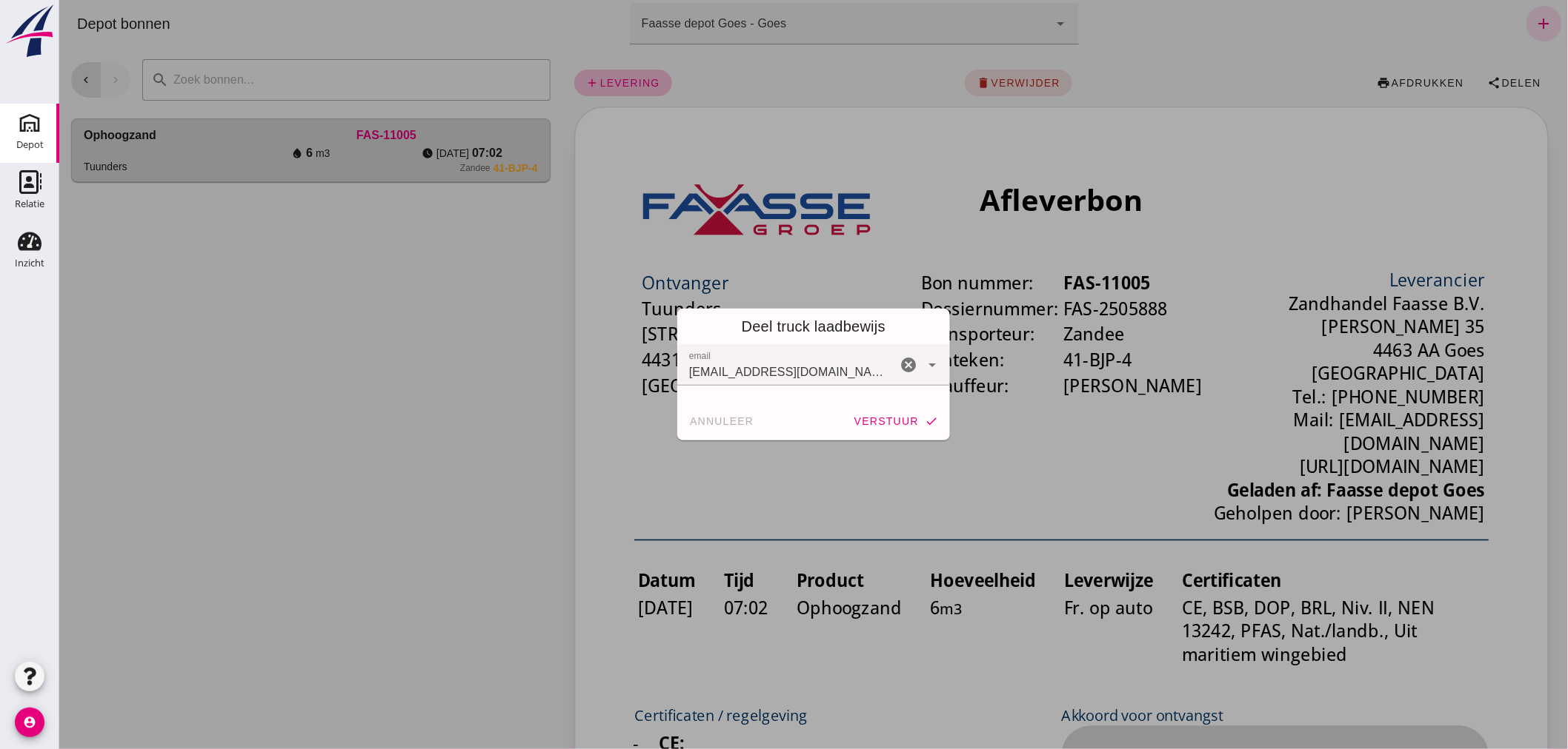
click at [842, 466] on div at bounding box center [813, 374] width 1509 height 749
click at [880, 413] on button "verstuur check" at bounding box center [895, 421] width 97 height 27
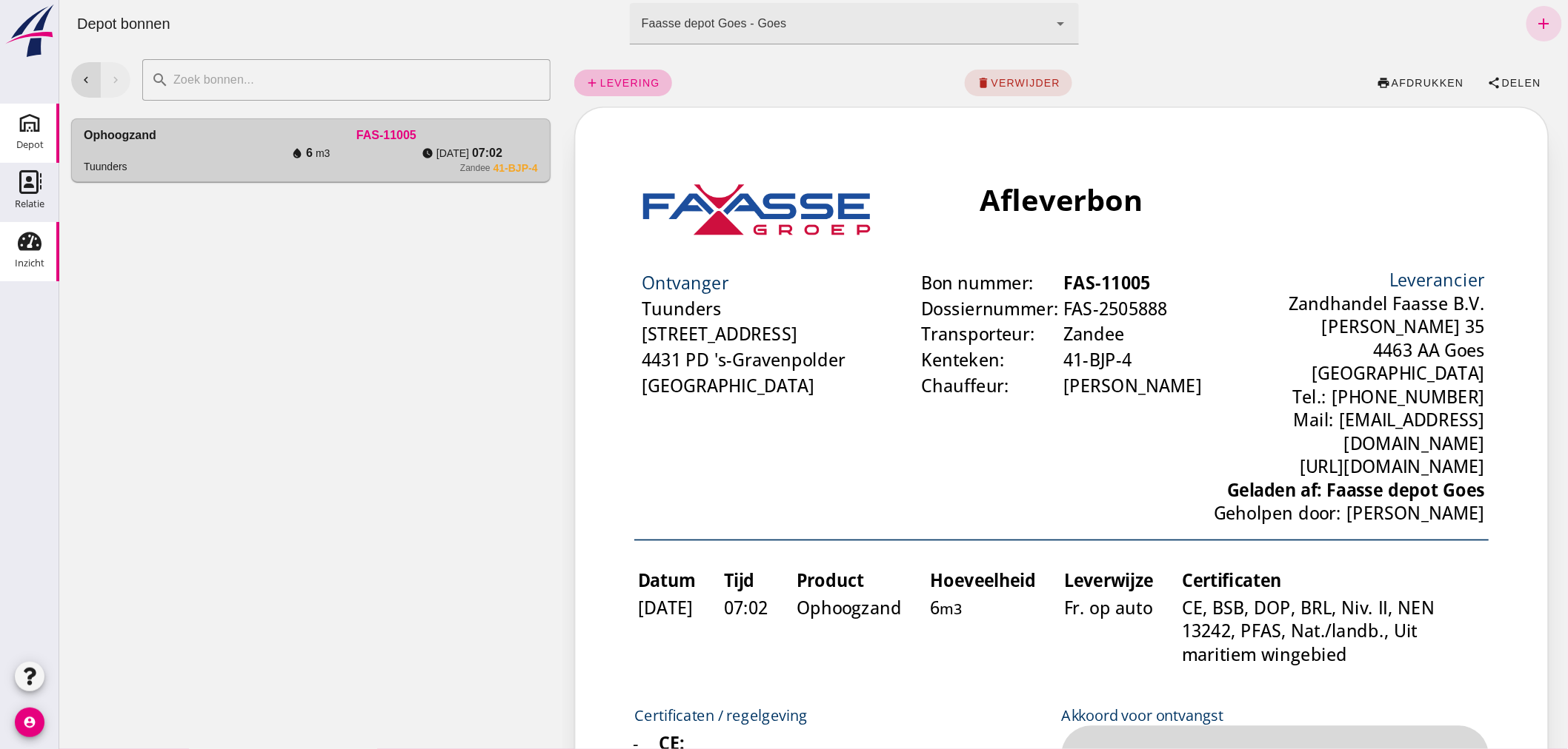
click at [24, 248] on use at bounding box center [30, 241] width 24 height 19
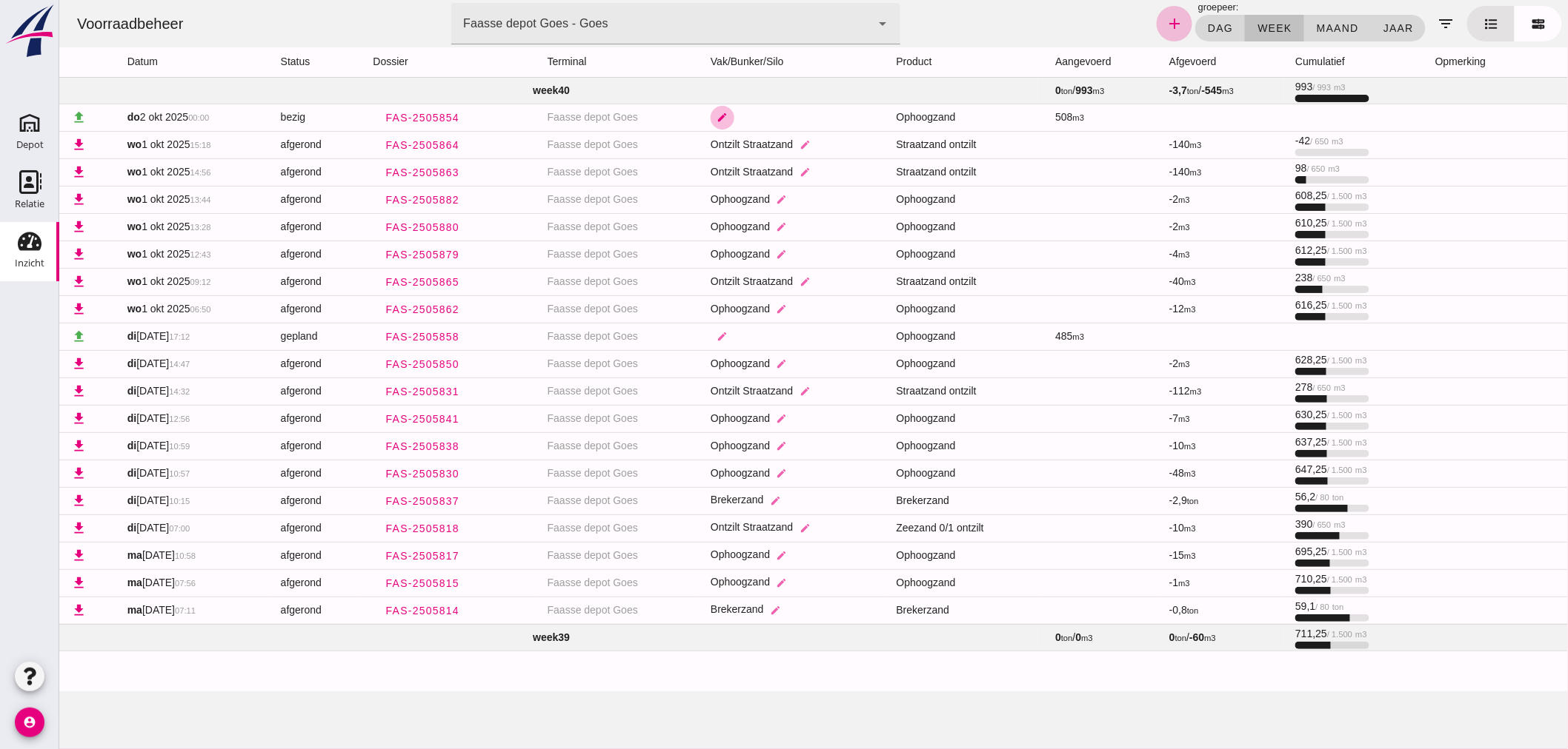
click at [716, 114] on icon "edit" at bounding box center [721, 116] width 11 height 11
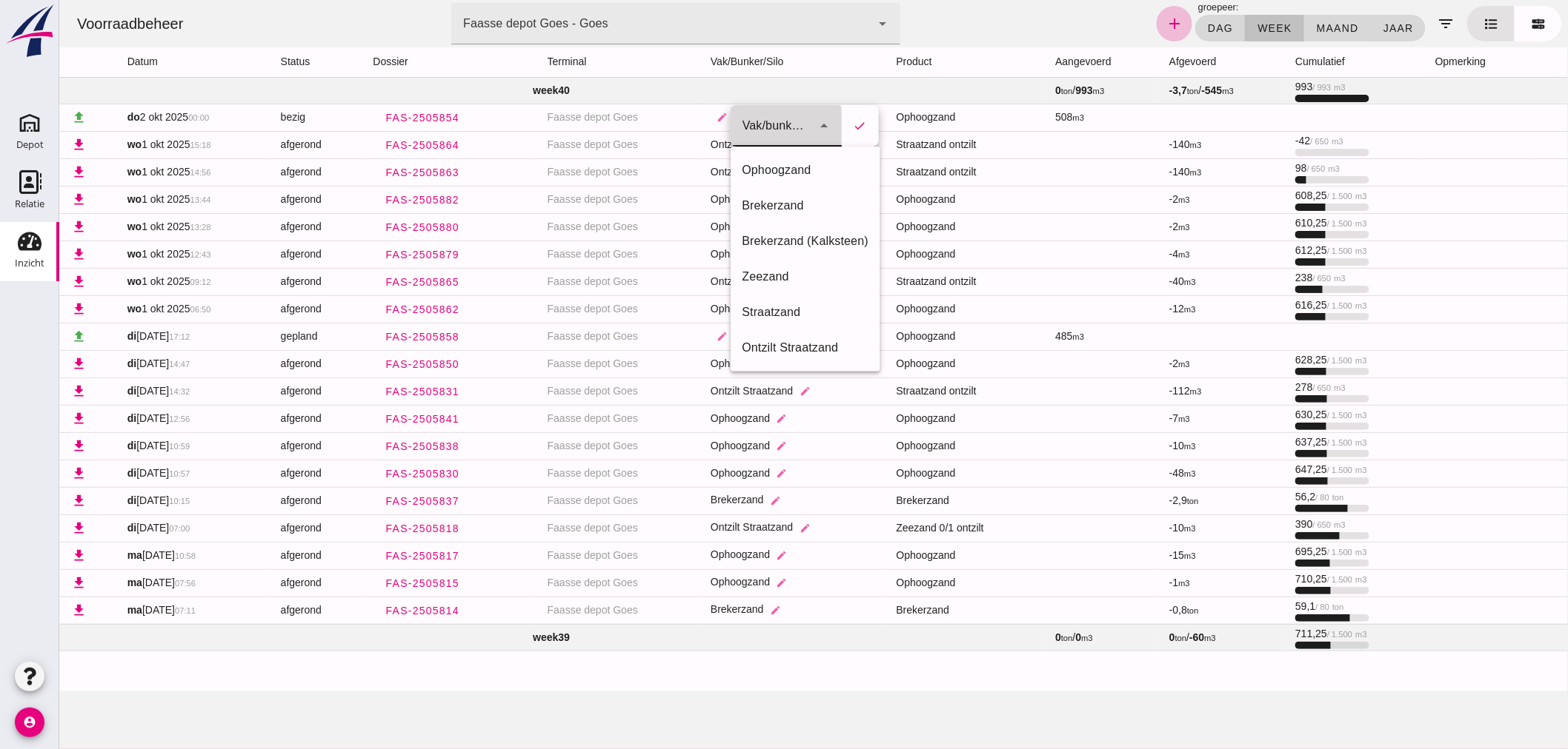
click at [823, 124] on icon "arrow_drop_down" at bounding box center [823, 126] width 18 height 18
click at [783, 169] on div "Ophoogzand" at bounding box center [805, 170] width 126 height 18
type input "38"
click at [859, 120] on icon "check" at bounding box center [860, 126] width 14 height 14
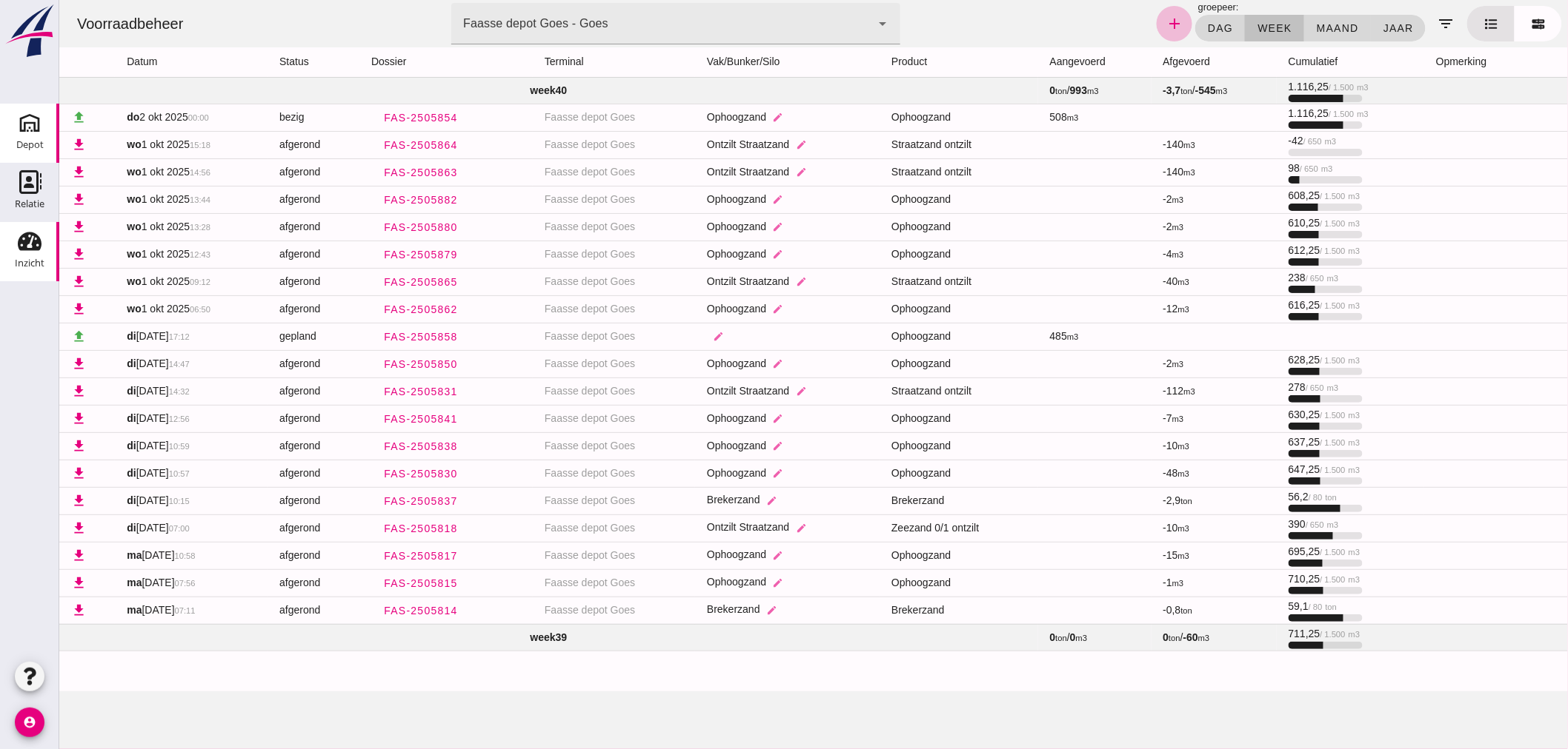
click at [34, 135] on div "Depot" at bounding box center [31, 145] width 28 height 21
